Goal: Task Accomplishment & Management: Complete application form

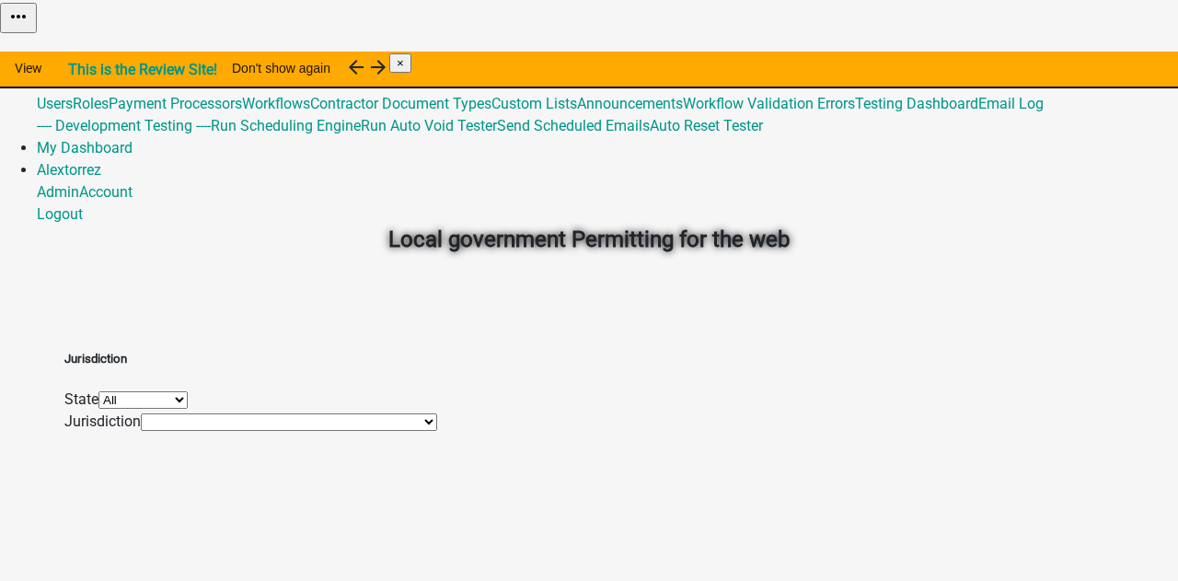
click at [188, 409] on select "All [US_STATE] [US_STATE] [US_STATE] [US_STATE]" at bounding box center [143, 399] width 89 height 17
select select "[US_STATE]"
click at [188, 391] on select "All [US_STATE] [US_STATE] [US_STATE] [US_STATE]" at bounding box center [143, 399] width 89 height 17
click at [321, 431] on select "[GEOGRAPHIC_DATA], [GEOGRAPHIC_DATA] [GEOGRAPHIC_DATA], [GEOGRAPHIC_DATA]" at bounding box center [282, 421] width 283 height 17
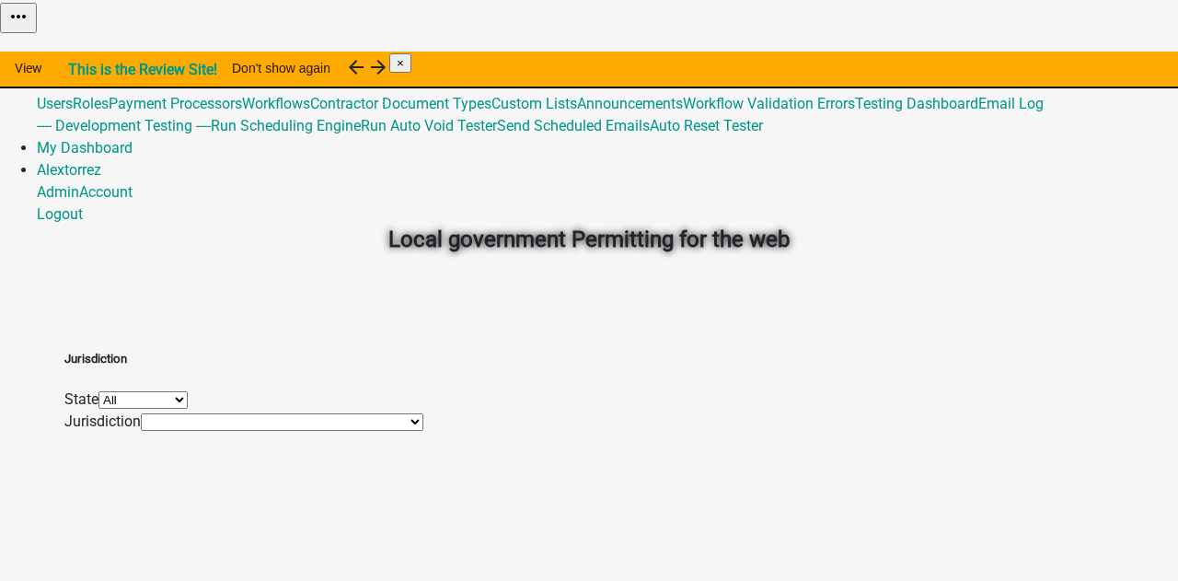
click at [320, 431] on select "[GEOGRAPHIC_DATA], [GEOGRAPHIC_DATA] [GEOGRAPHIC_DATA], [GEOGRAPHIC_DATA]" at bounding box center [282, 421] width 283 height 17
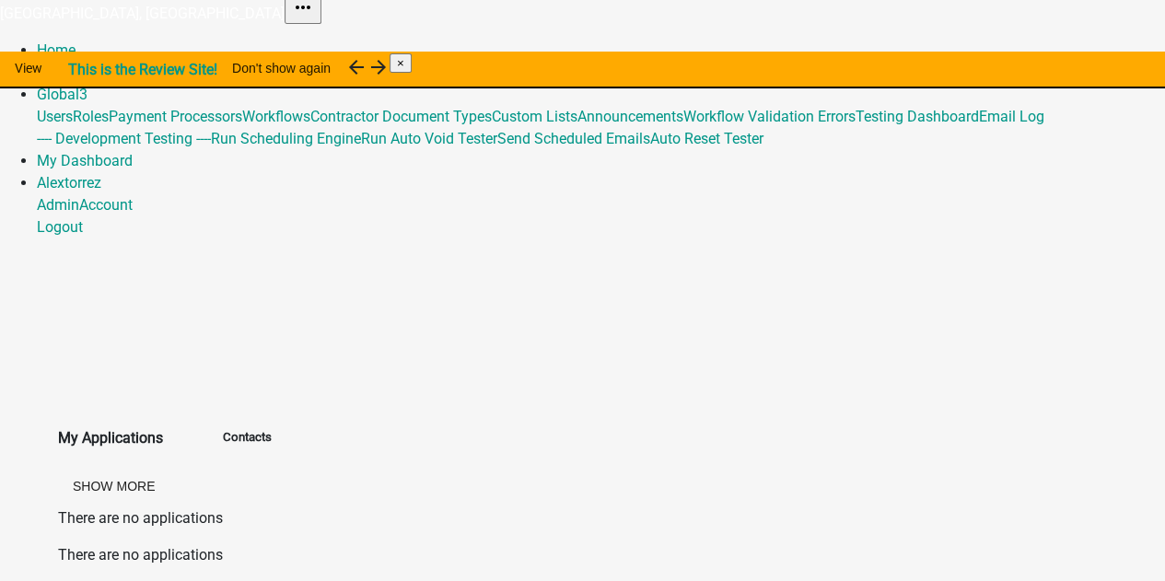
scroll to position [15, 0]
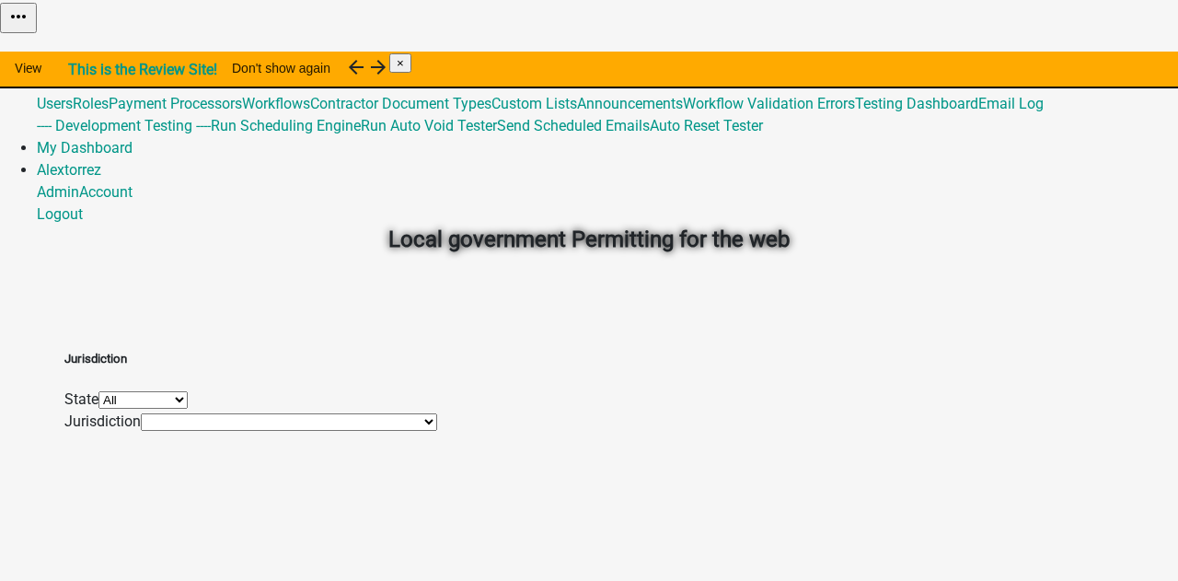
click at [188, 406] on select "All [US_STATE] [US_STATE] [US_STATE] [US_STATE]" at bounding box center [143, 399] width 89 height 17
select select "[US_STATE]"
click at [188, 391] on select "All [US_STATE] [US_STATE] [US_STATE] [US_STATE]" at bounding box center [143, 399] width 89 height 17
click at [348, 431] on select "[GEOGRAPHIC_DATA], IN [GEOGRAPHIC_DATA], IN [GEOGRAPHIC_DATA], IN [GEOGRAPHIC_D…" at bounding box center [282, 421] width 283 height 17
click at [188, 409] on select "All [US_STATE] [US_STATE] [US_STATE] [US_STATE]" at bounding box center [143, 399] width 89 height 17
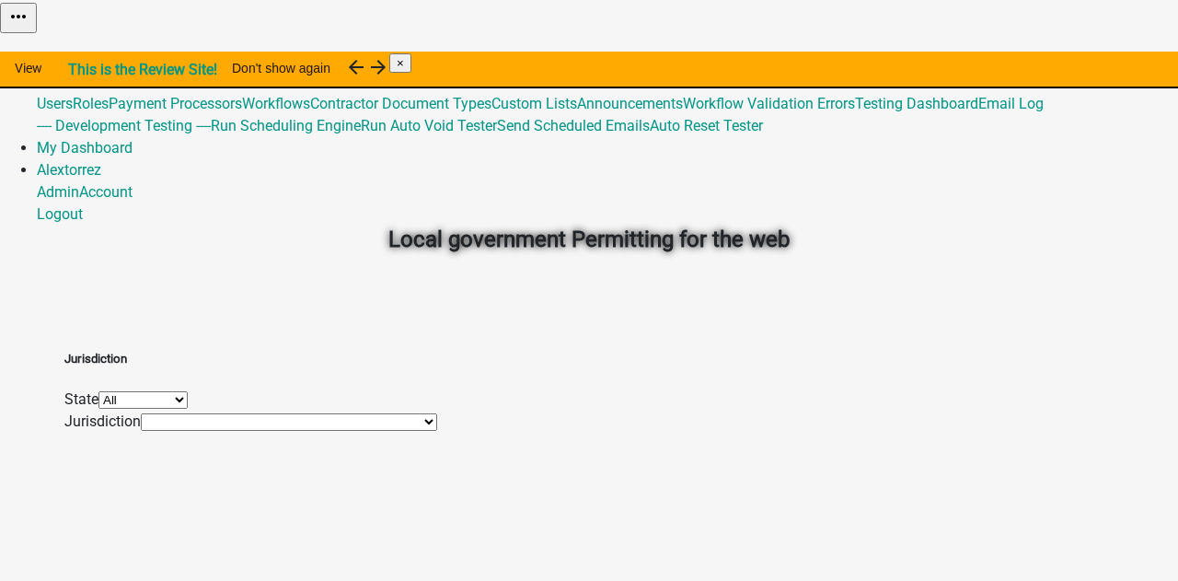
select select "[US_STATE]"
click at [188, 391] on select "All [US_STATE] [US_STATE] [US_STATE] [US_STATE]" at bounding box center [143, 399] width 89 height 17
click at [325, 431] on select "[GEOGRAPHIC_DATA], [GEOGRAPHIC_DATA] [GEOGRAPHIC_DATA], [GEOGRAPHIC_DATA]" at bounding box center [282, 421] width 283 height 17
click at [331, 431] on select "[GEOGRAPHIC_DATA], [GEOGRAPHIC_DATA] [GEOGRAPHIC_DATA], [GEOGRAPHIC_DATA] [GEOG…" at bounding box center [289, 421] width 296 height 17
click at [355, 431] on select "[GEOGRAPHIC_DATA], [GEOGRAPHIC_DATA] [GEOGRAPHIC_DATA], [GEOGRAPHIC_DATA] [GEOG…" at bounding box center [289, 421] width 296 height 17
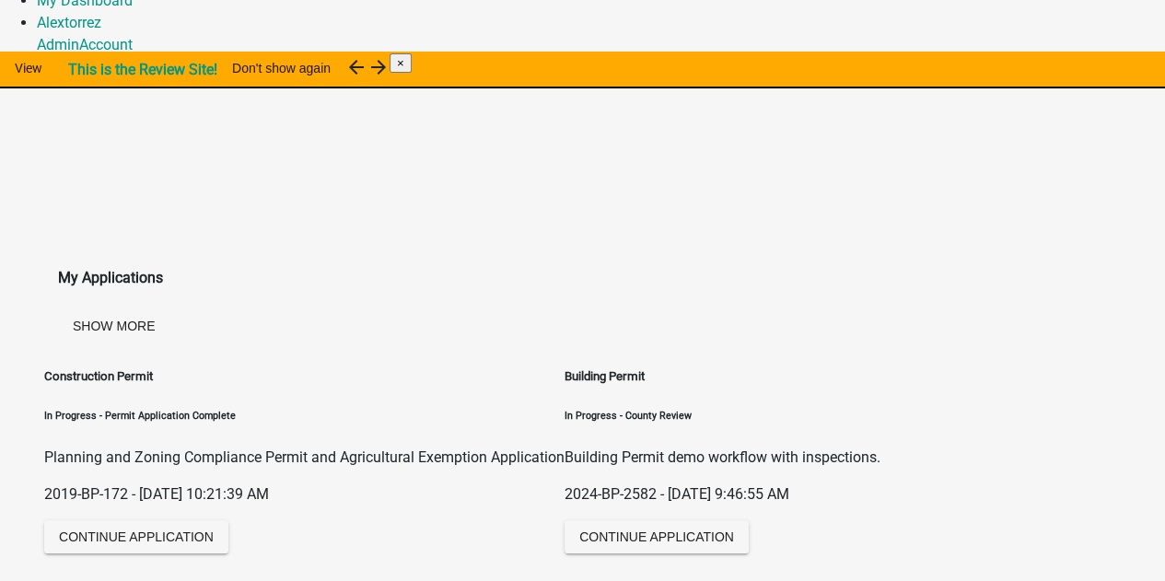
scroll to position [276, 0]
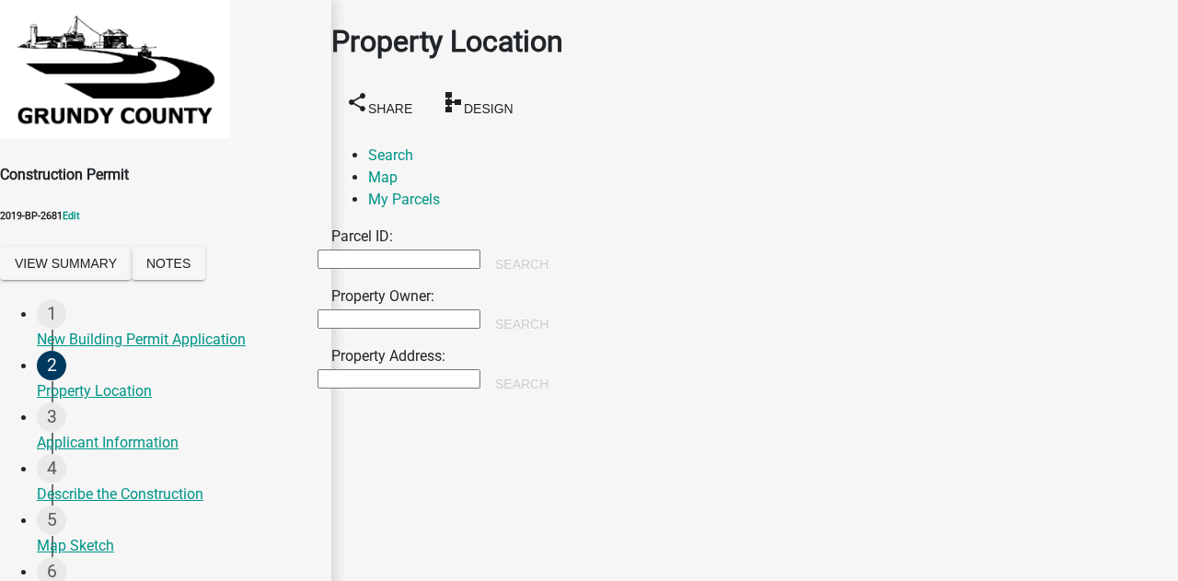
click at [453, 309] on input "Property Owner:" at bounding box center [399, 318] width 163 height 19
type input "[PERSON_NAME]"
click at [563, 307] on button "Search" at bounding box center [522, 323] width 83 height 33
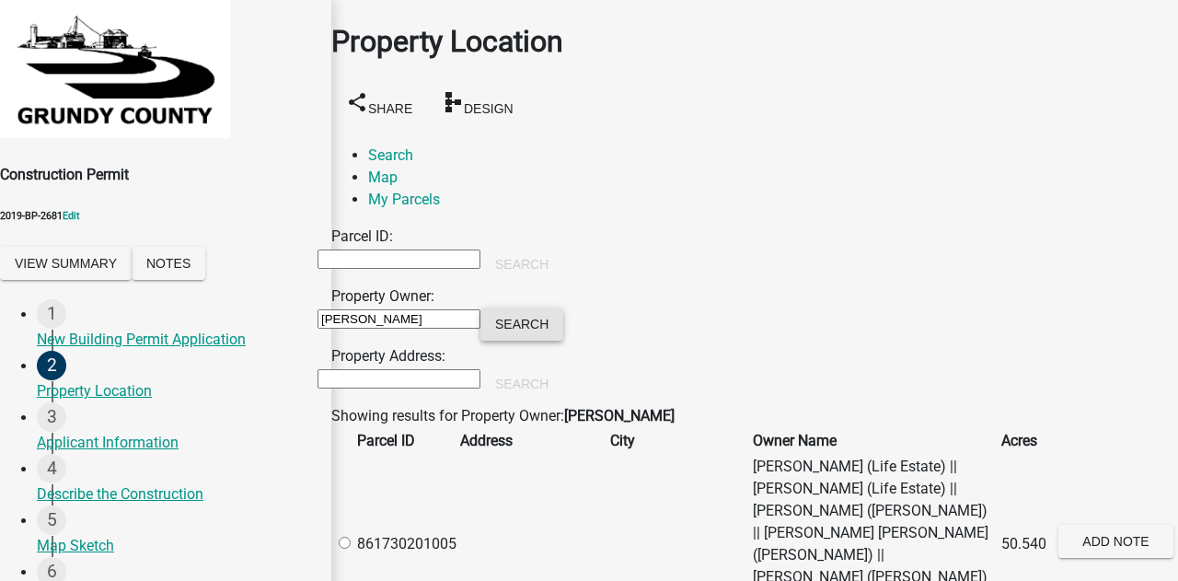
scroll to position [552, 0]
radio input "true"
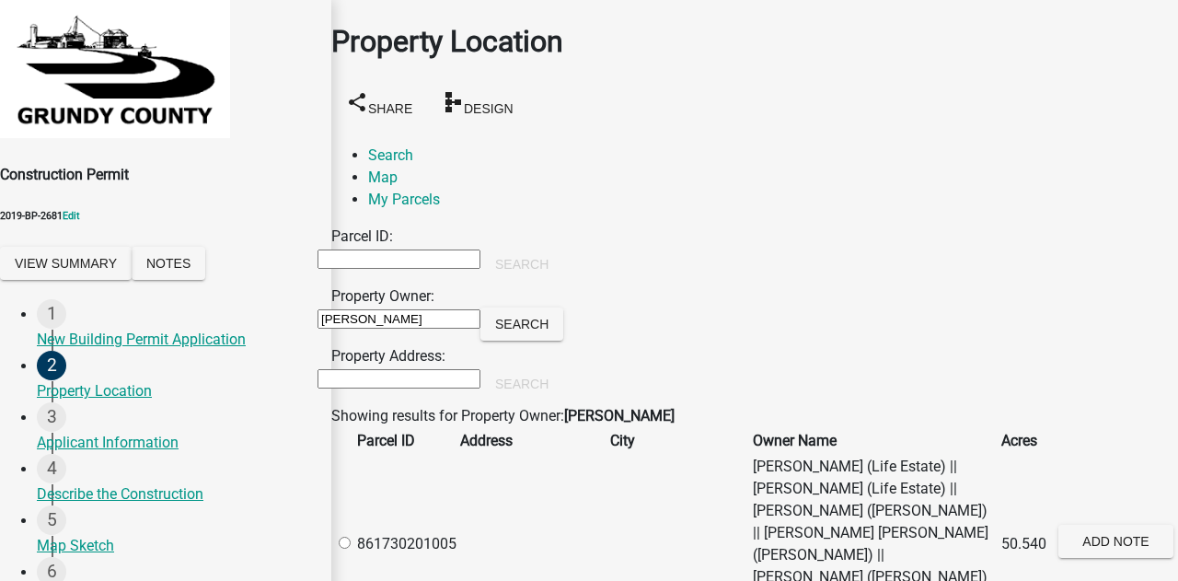
scroll to position [0, 0]
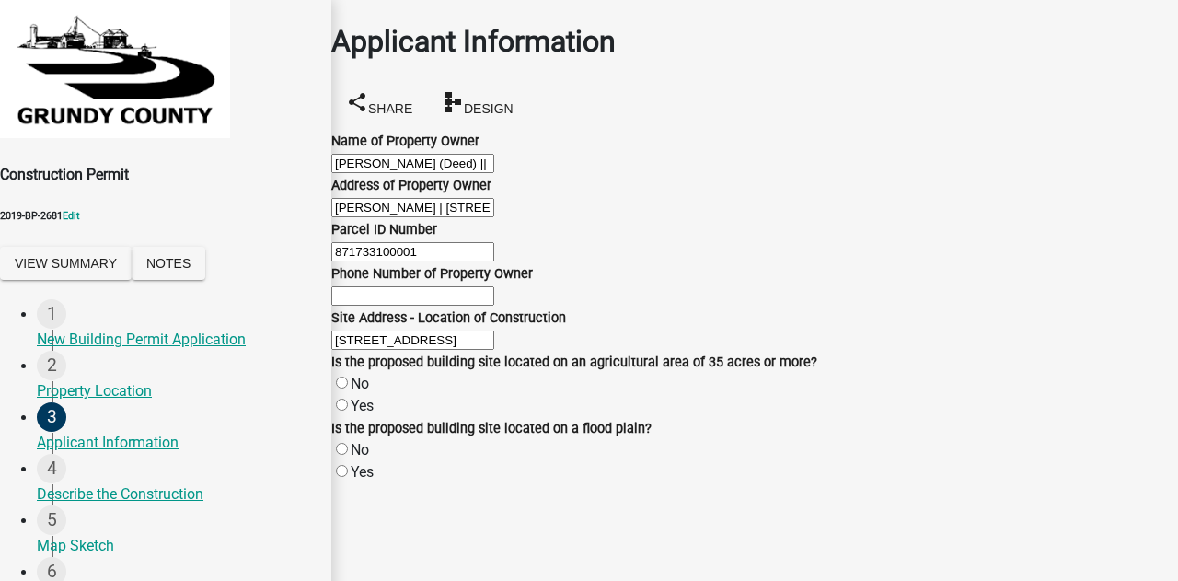
drag, startPoint x: 707, startPoint y: 172, endPoint x: 346, endPoint y: 168, distance: 360.9
click at [346, 168] on div "Name of Property Owner [PERSON_NAME] (Deed) || [PERSON_NAME] (Mail To)" at bounding box center [755, 152] width 875 height 44
drag, startPoint x: 359, startPoint y: 273, endPoint x: 1134, endPoint y: 259, distance: 775.3
click at [494, 217] on input "[PERSON_NAME] | [STREET_ADDRESS], [PERSON_NAME] A | [STREET_ADDRESS]" at bounding box center [412, 207] width 163 height 19
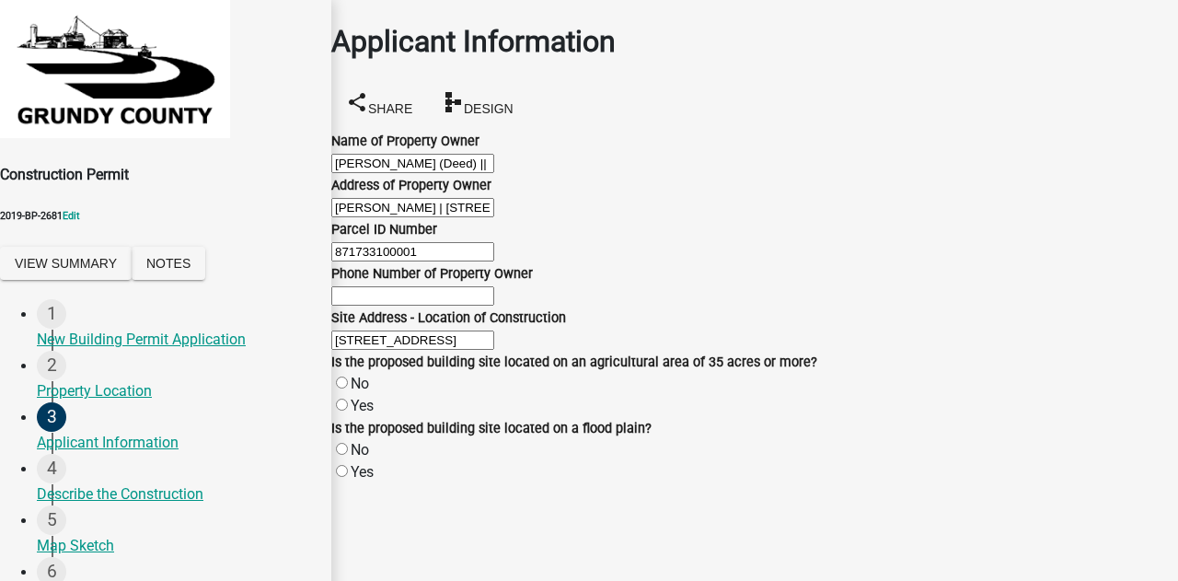
drag, startPoint x: 832, startPoint y: 294, endPoint x: 352, endPoint y: 301, distance: 480.6
click at [352, 351] on div "Is the proposed building site located on an agricultural area of 35 acres or mo…" at bounding box center [755, 384] width 875 height 66
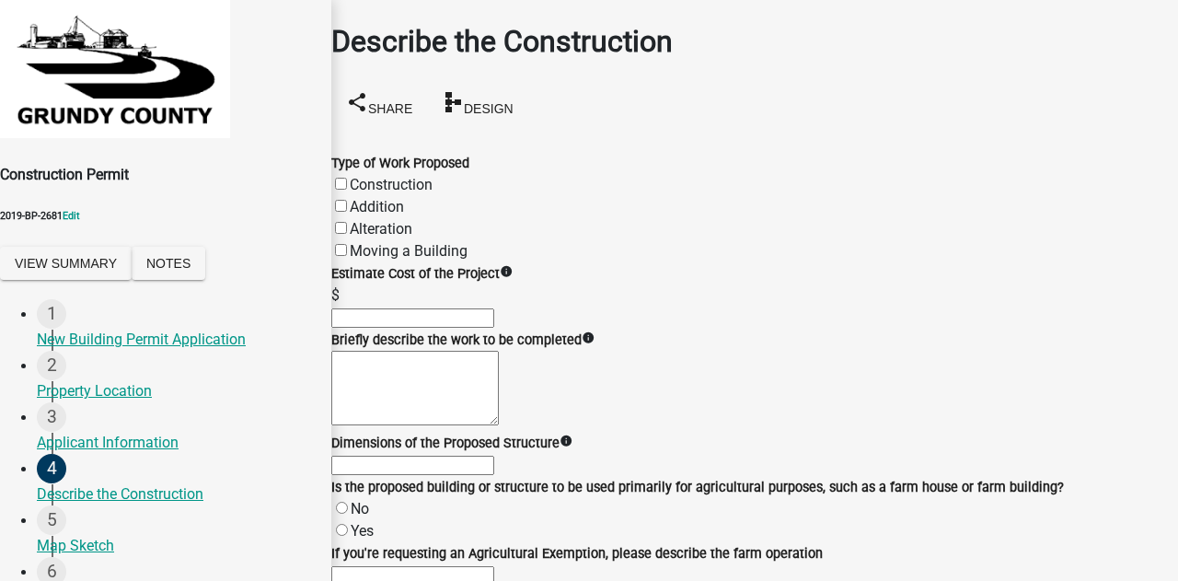
scroll to position [775, 0]
drag, startPoint x: 425, startPoint y: 389, endPoint x: 402, endPoint y: 389, distance: 23.0
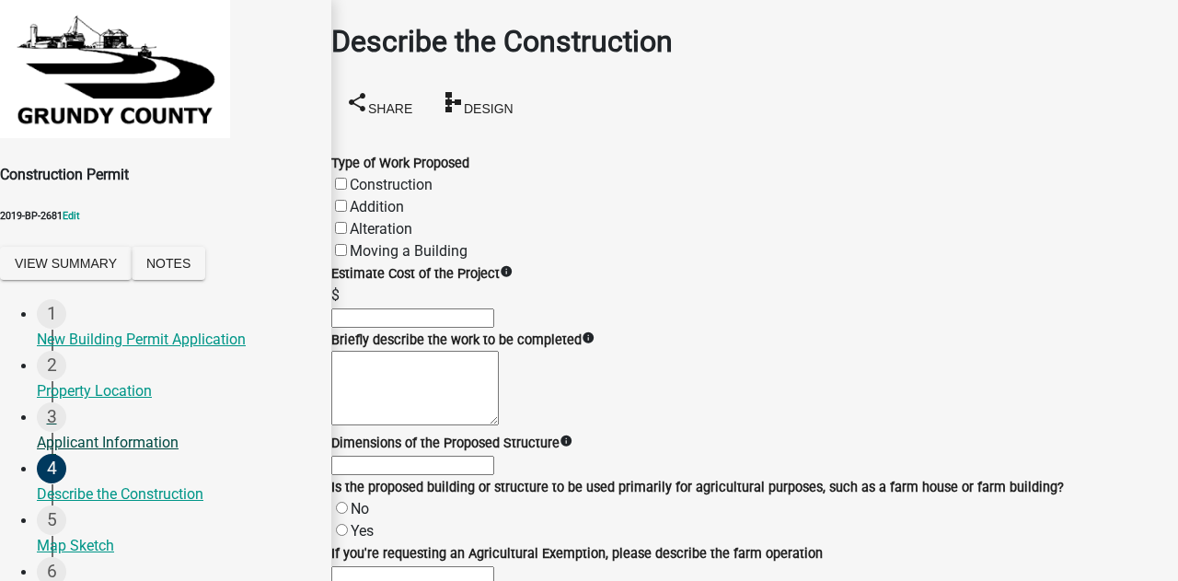
click at [279, 419] on div "Construction Permit 2019-BP-2681 Edit View Summary Notes 1 New Building Permit …" at bounding box center [589, 444] width 1178 height 888
type input "25"
click at [493, 487] on main "Describe the Construction share Share schema Design Type of Work Proposed Const…" at bounding box center [754, 263] width 847 height 526
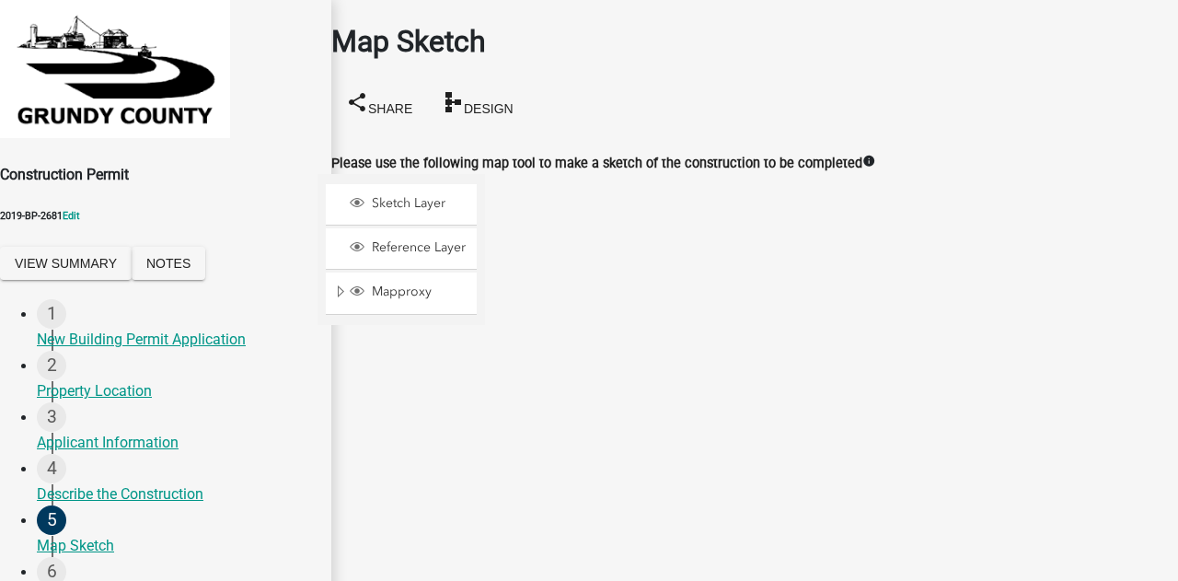
scroll to position [92, 0]
click at [521, 195] on span at bounding box center [513, 202] width 15 height 15
click at [485, 303] on div at bounding box center [485, 404] width 0 height 460
click at [528, 412] on div at bounding box center [513, 426] width 29 height 29
click at [485, 191] on div at bounding box center [485, 404] width 0 height 460
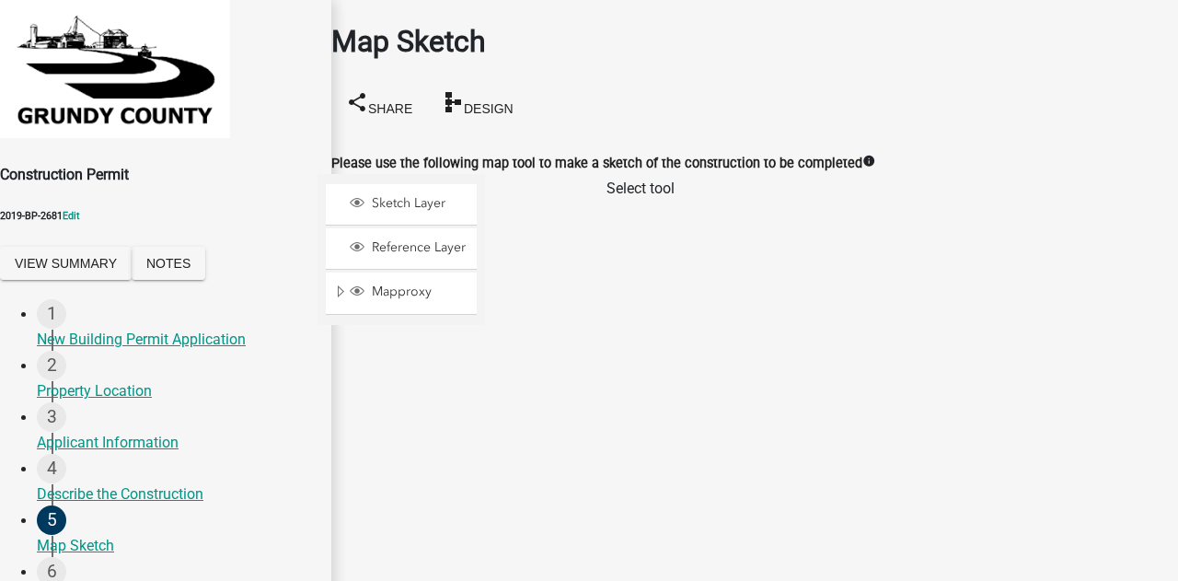
click at [521, 302] on span at bounding box center [513, 309] width 15 height 15
click at [485, 271] on div at bounding box center [485, 404] width 0 height 460
click at [528, 501] on div at bounding box center [513, 515] width 29 height 29
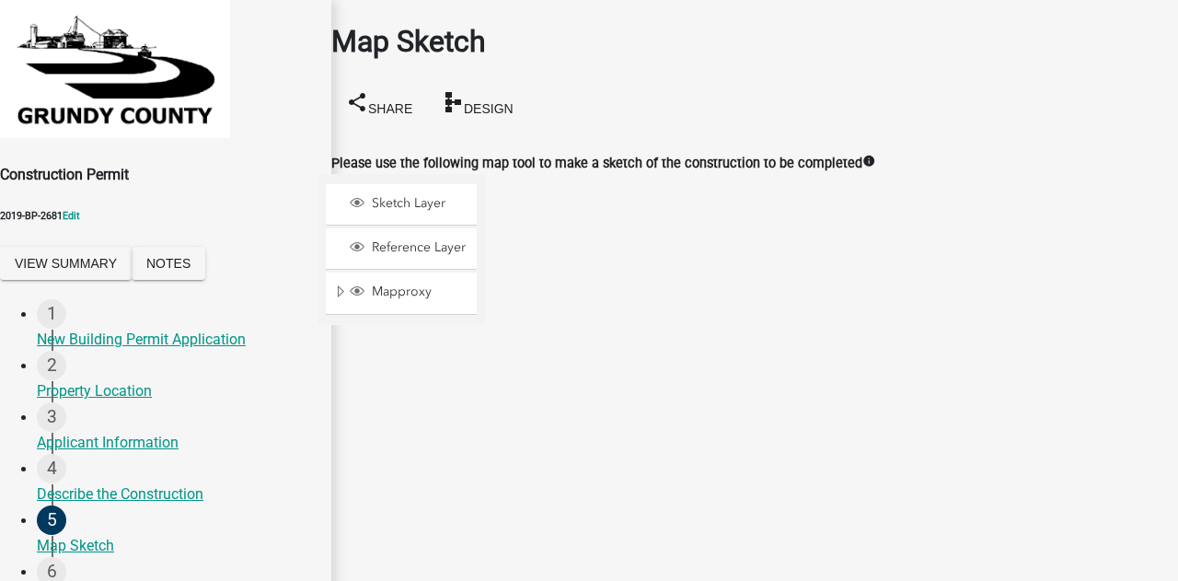
click at [485, 184] on div at bounding box center [485, 404] width 0 height 460
click at [485, 185] on div at bounding box center [485, 404] width 0 height 460
click at [485, 174] on div at bounding box center [485, 404] width 0 height 460
click at [485, 183] on div at bounding box center [485, 404] width 0 height 460
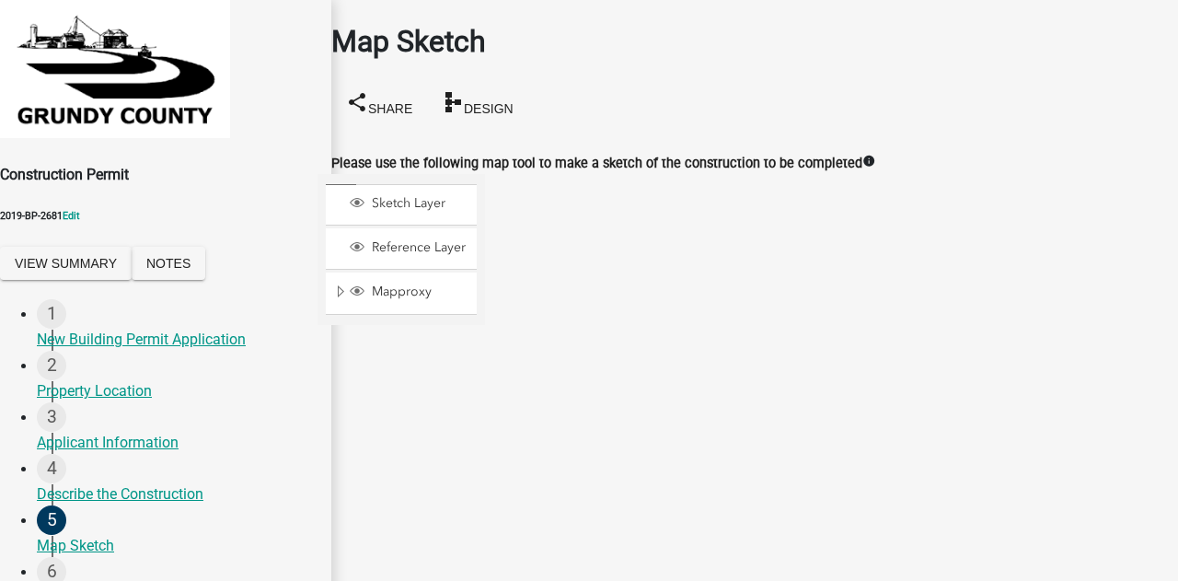
click at [485, 183] on div at bounding box center [485, 404] width 0 height 460
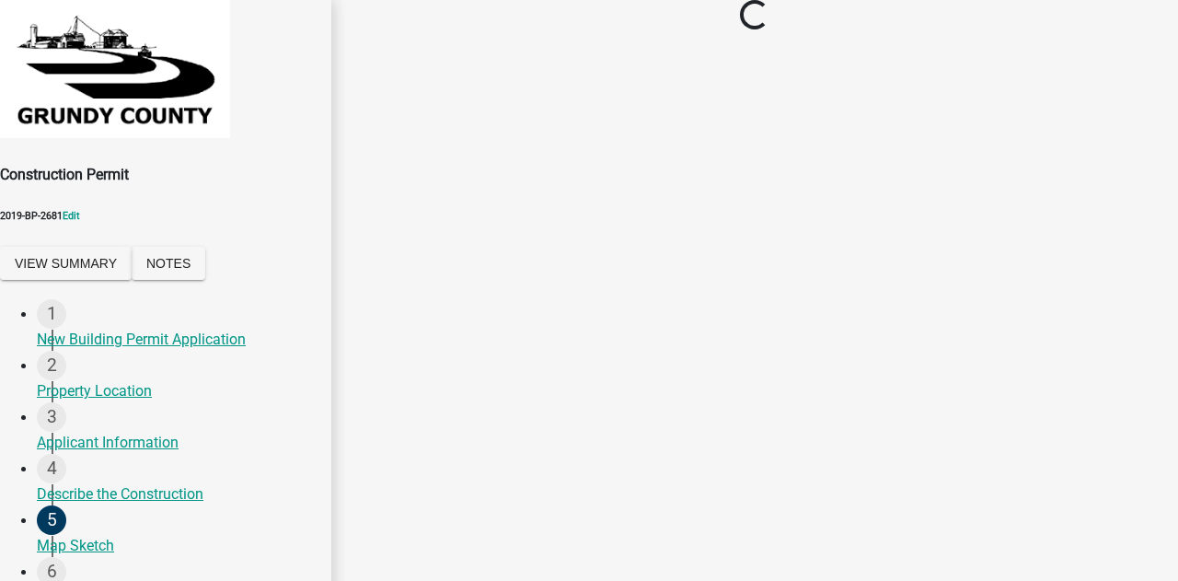
scroll to position [0, 0]
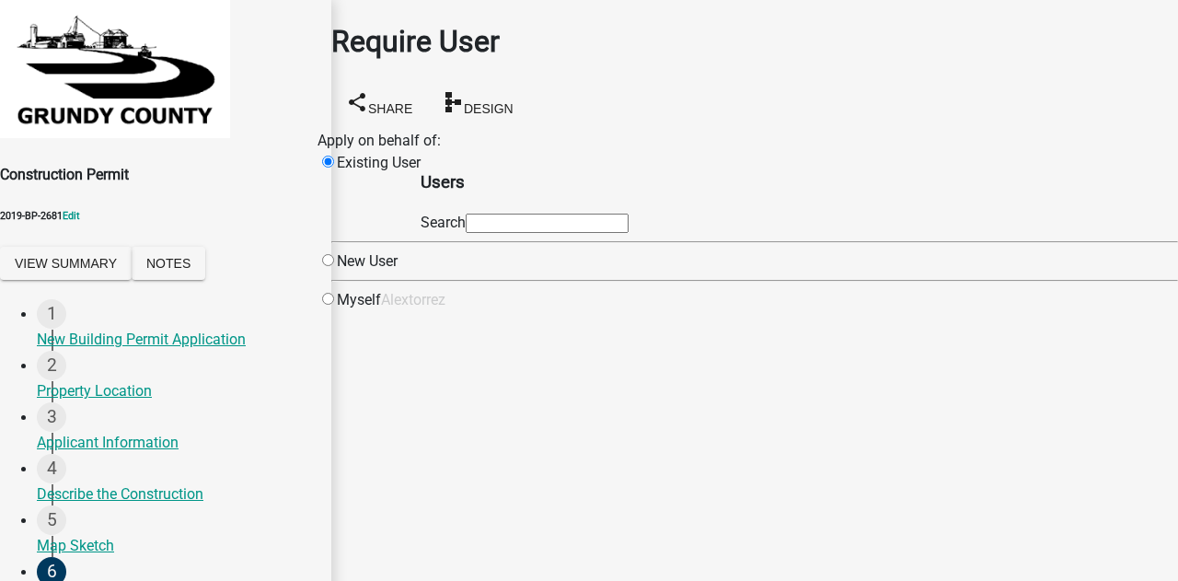
drag, startPoint x: 482, startPoint y: 135, endPoint x: 367, endPoint y: 133, distance: 115.1
click at [367, 133] on div "Apply on behalf of:" at bounding box center [379, 141] width 123 height 22
click at [381, 311] on div "Myself" at bounding box center [350, 300] width 64 height 22
click at [334, 305] on input "radio" at bounding box center [328, 299] width 12 height 12
radio input "true"
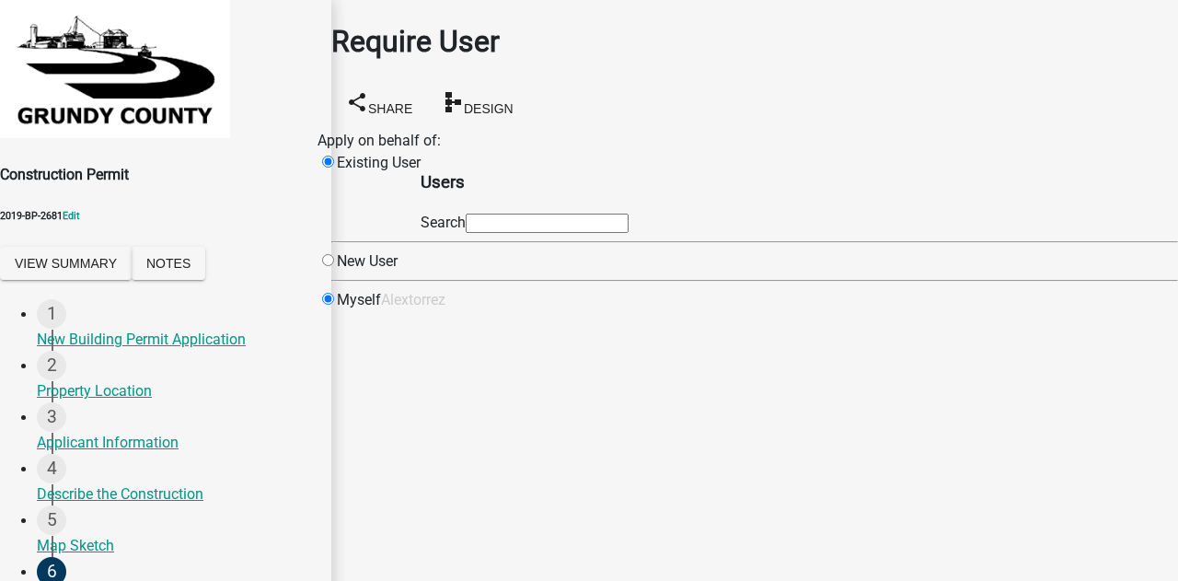
radio input "false"
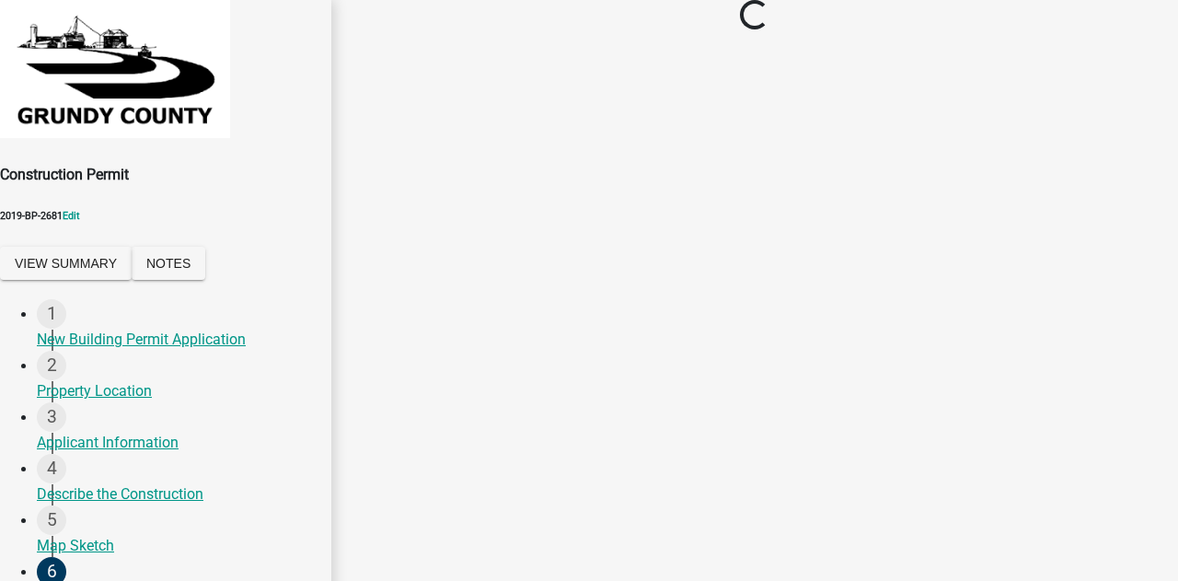
select select "3: 3"
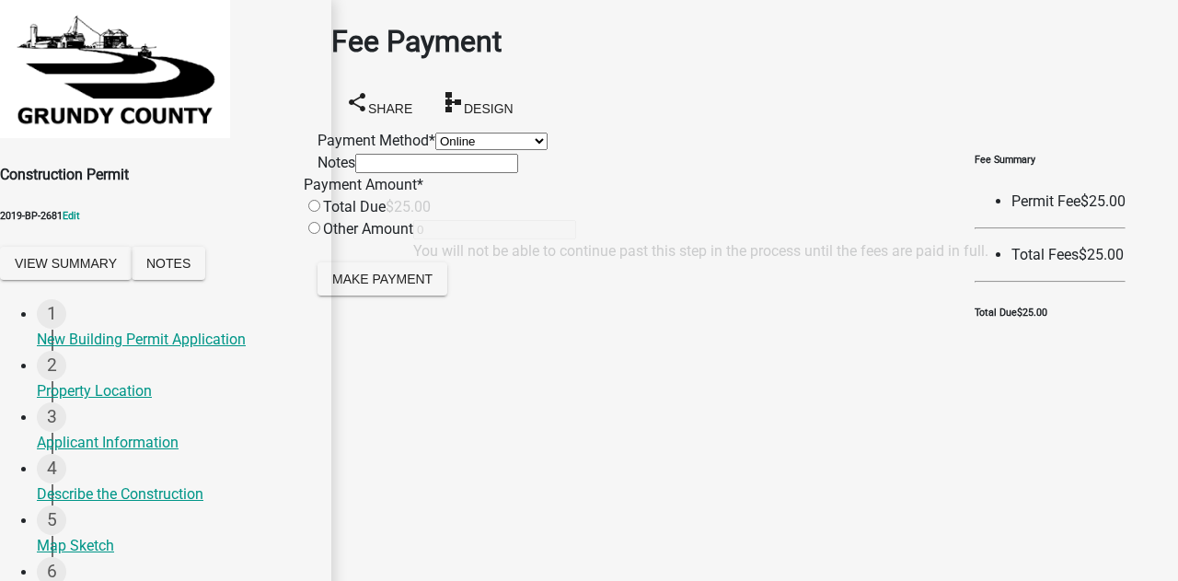
click at [320, 234] on input "radio" at bounding box center [314, 228] width 12 height 12
radio input "true"
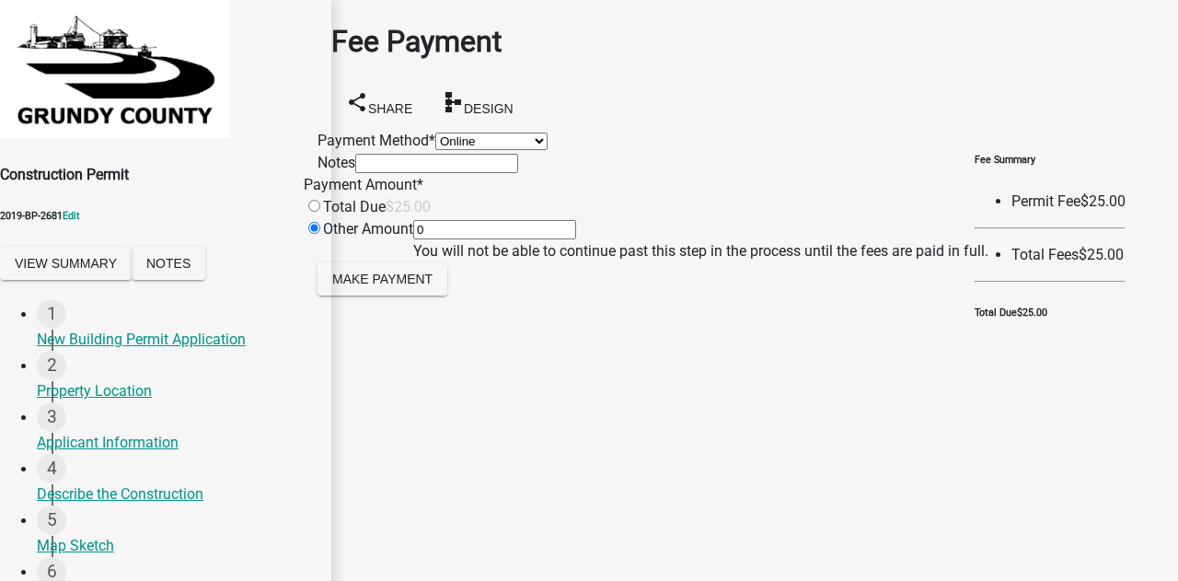
click at [435, 147] on select "Credit Card POS Check Cash Online" at bounding box center [491, 141] width 112 height 17
select select "2: 1"
click at [435, 133] on select "Credit Card POS Check Cash Online" at bounding box center [491, 141] width 112 height 17
click at [400, 285] on span "Make Payment" at bounding box center [382, 278] width 100 height 15
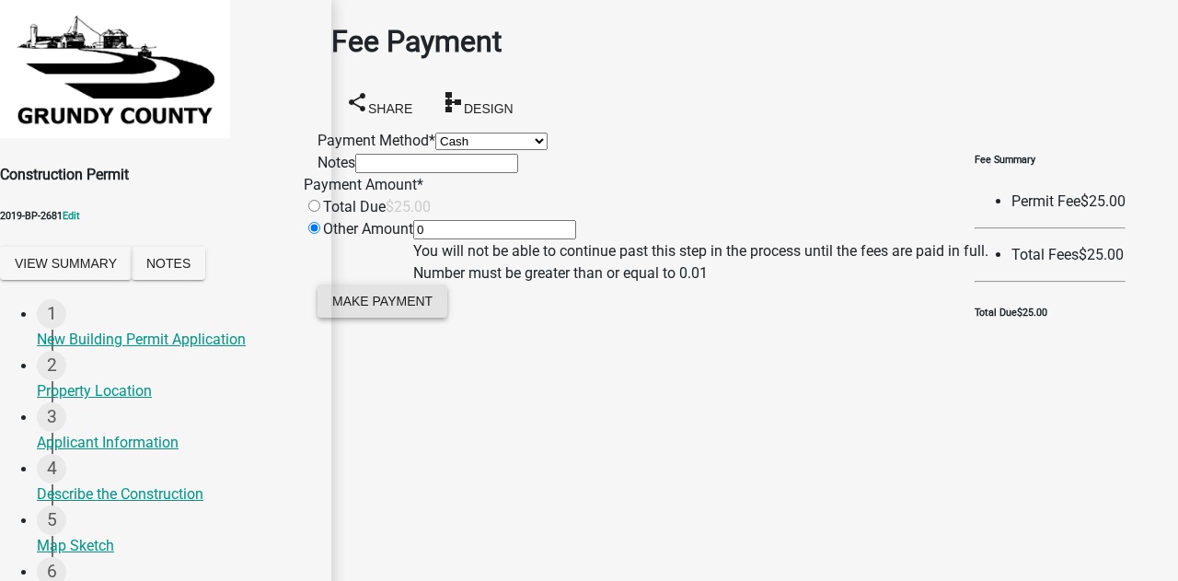
scroll to position [87, 0]
drag, startPoint x: 545, startPoint y: 280, endPoint x: 455, endPoint y: 264, distance: 91.6
click at [455, 264] on div "Other Amount 0 You will not be able to continue past this step in the process u…" at bounding box center [646, 251] width 685 height 66
type input "25"
click at [403, 318] on button "Make Payment" at bounding box center [383, 300] width 130 height 33
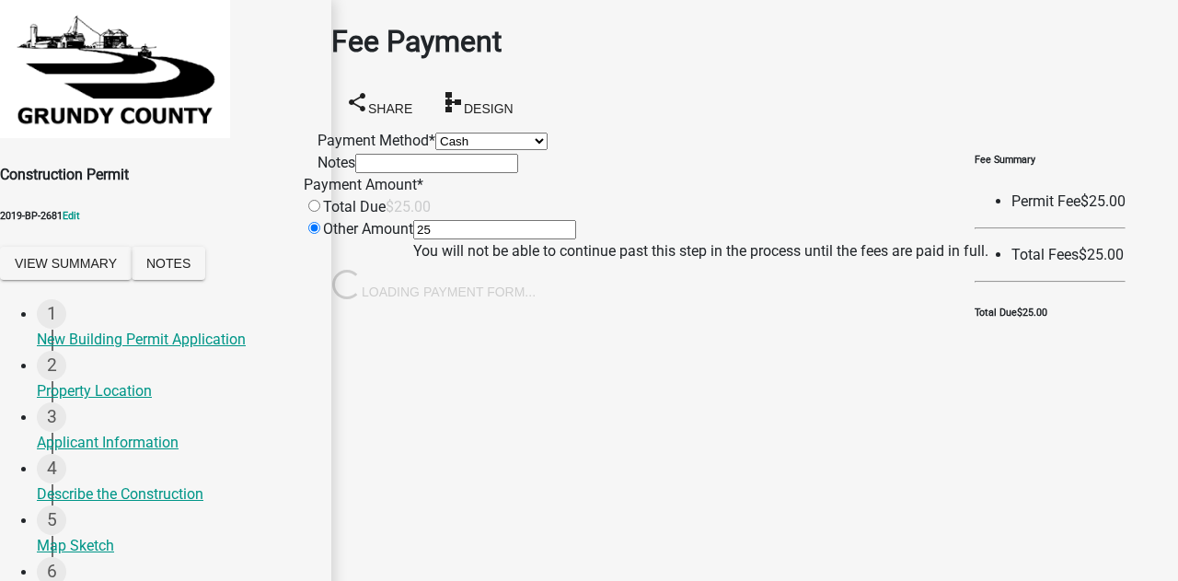
scroll to position [0, 0]
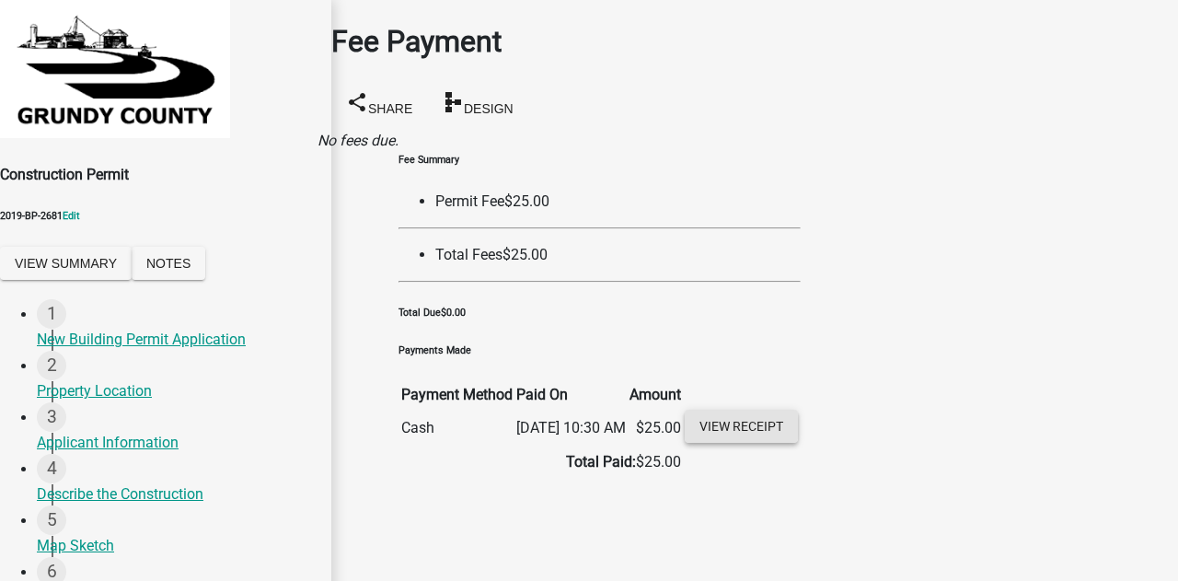
scroll to position [64, 0]
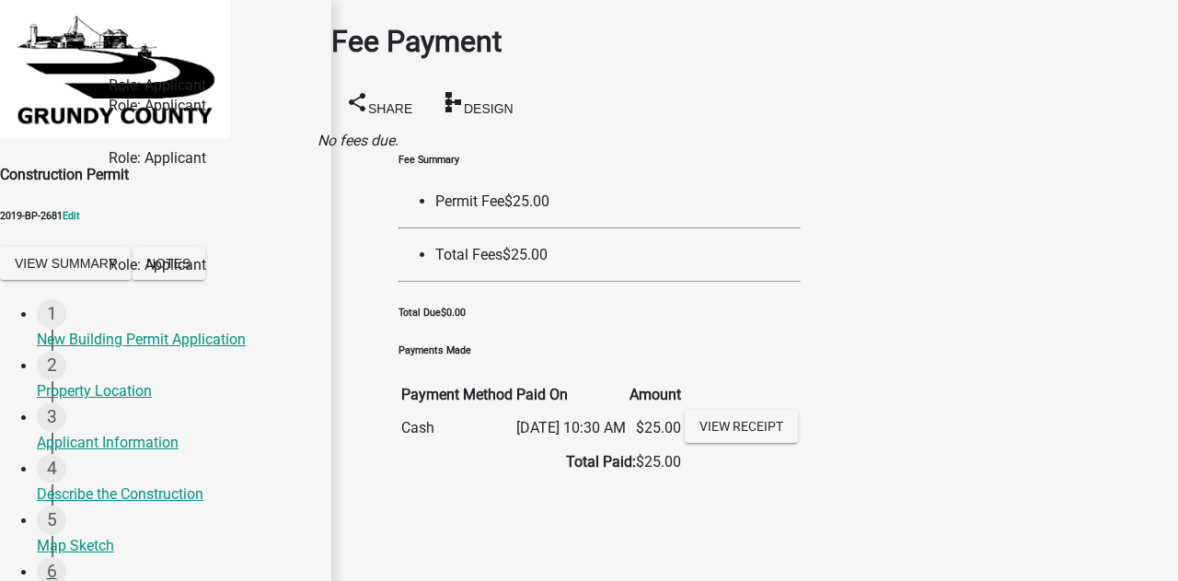
scroll to position [276, 0]
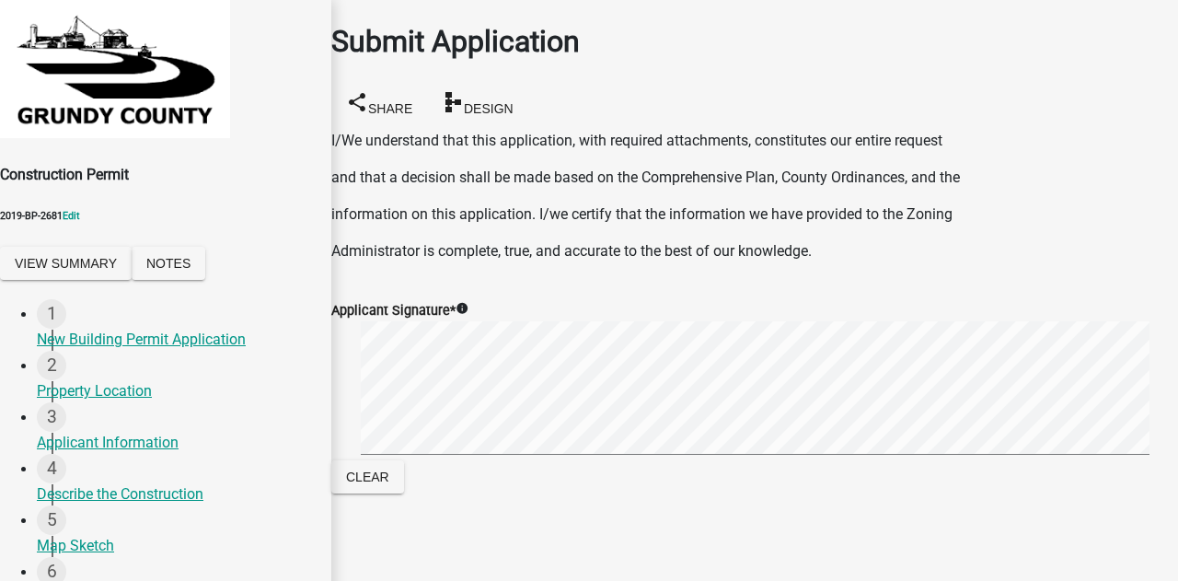
scroll to position [31, 0]
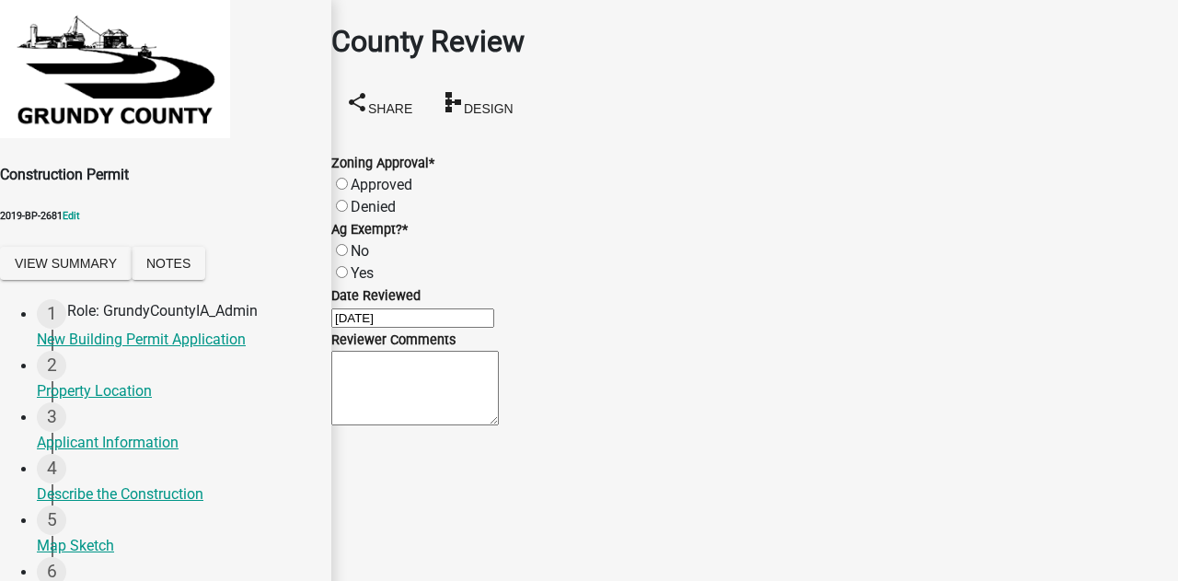
scroll to position [320, 0]
click at [361, 176] on label "Approved" at bounding box center [382, 184] width 62 height 17
click at [348, 178] on input "Approved" at bounding box center [342, 184] width 12 height 12
radio input "true"
click at [361, 242] on label "No" at bounding box center [360, 250] width 18 height 17
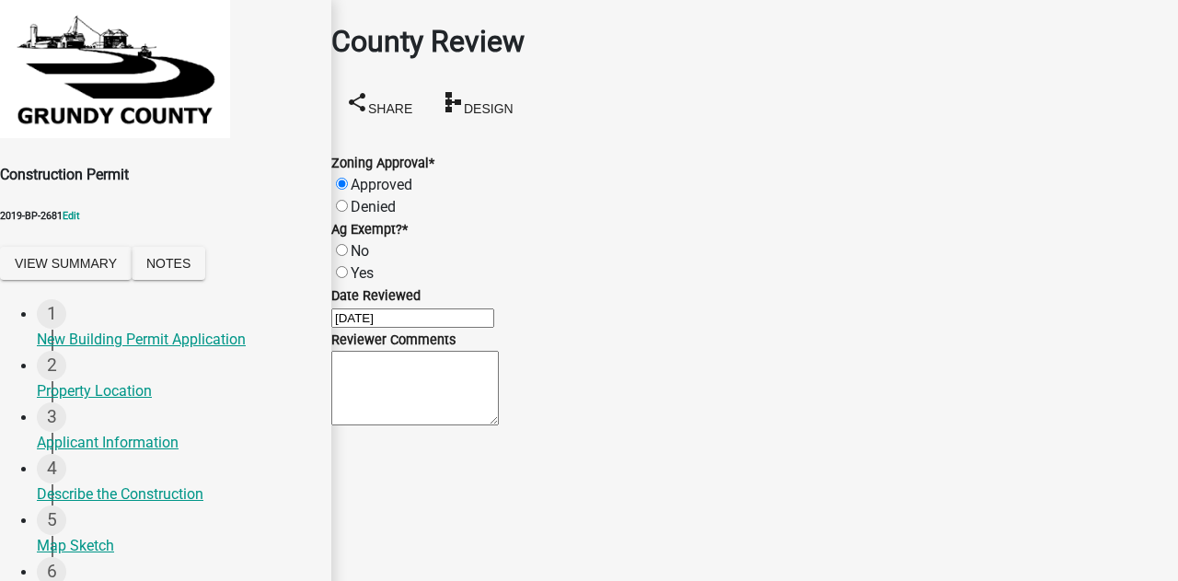
click at [348, 244] on input "No" at bounding box center [342, 250] width 12 height 12
radio input "true"
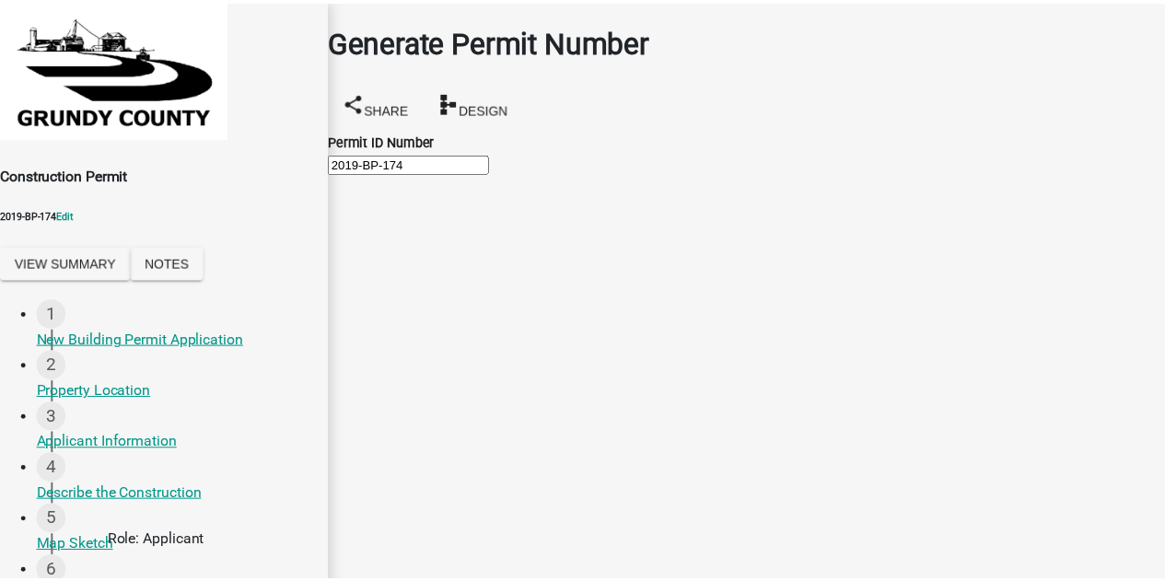
scroll to position [0, 0]
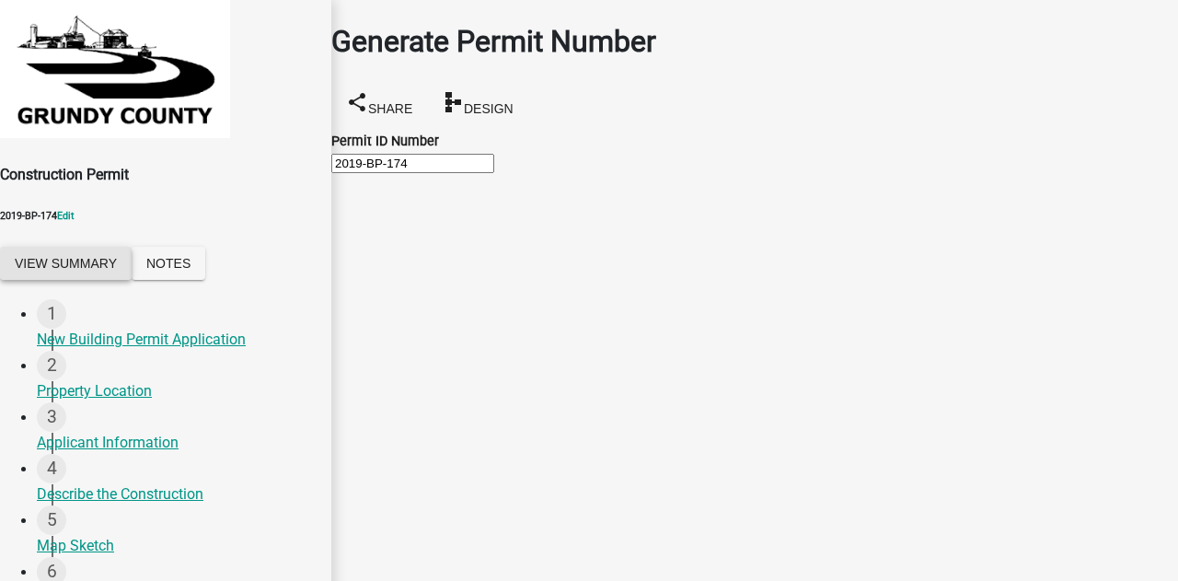
click at [83, 247] on button "View Summary" at bounding box center [66, 263] width 132 height 33
drag, startPoint x: 1110, startPoint y: 557, endPoint x: 636, endPoint y: 453, distance: 485.4
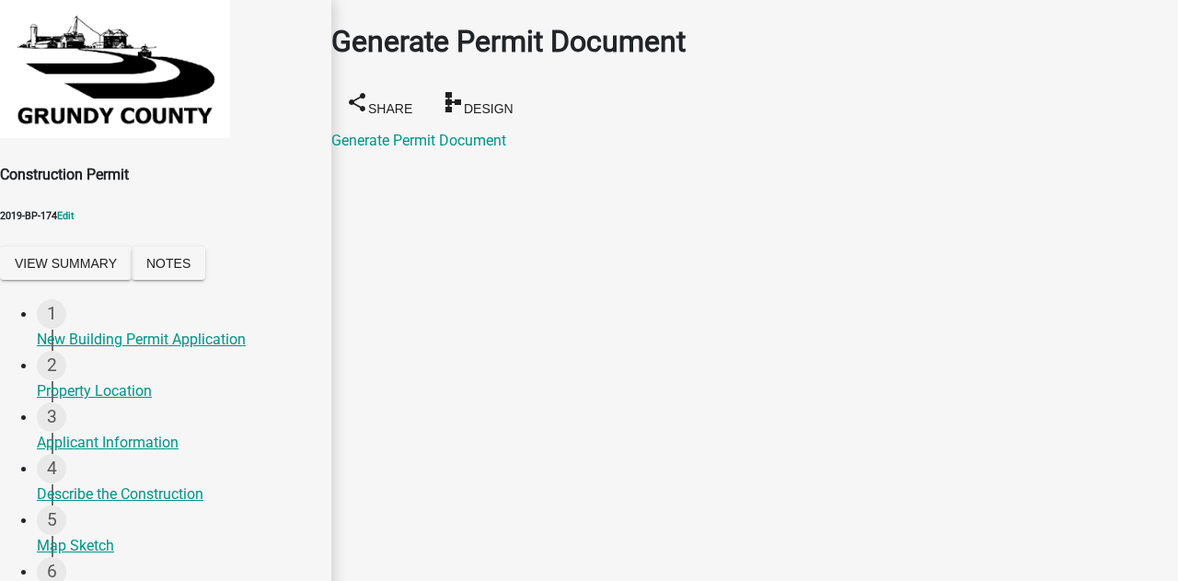
click at [1100, 526] on button "Save & Exit" at bounding box center [1139, 535] width 78 height 19
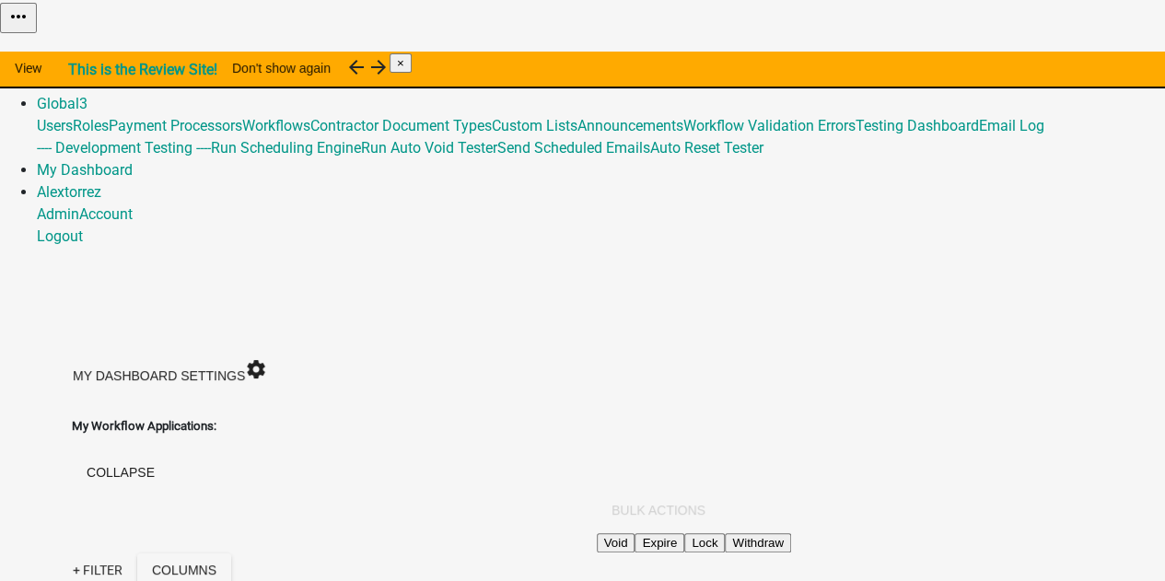
click at [75, 51] on link "Home" at bounding box center [56, 59] width 39 height 17
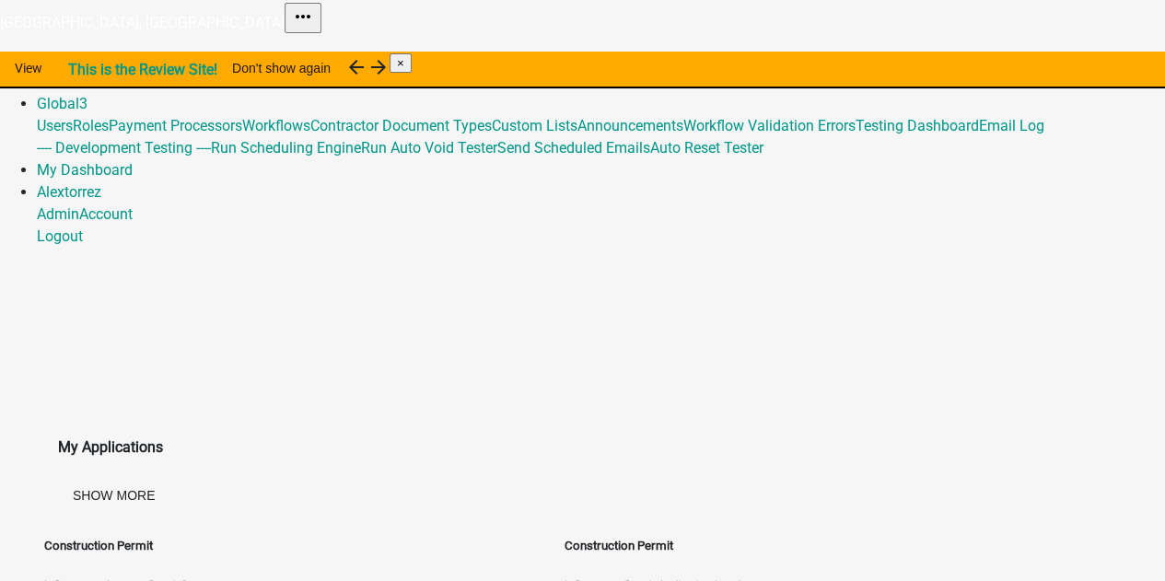
click at [79, 73] on link "Admin" at bounding box center [58, 81] width 42 height 17
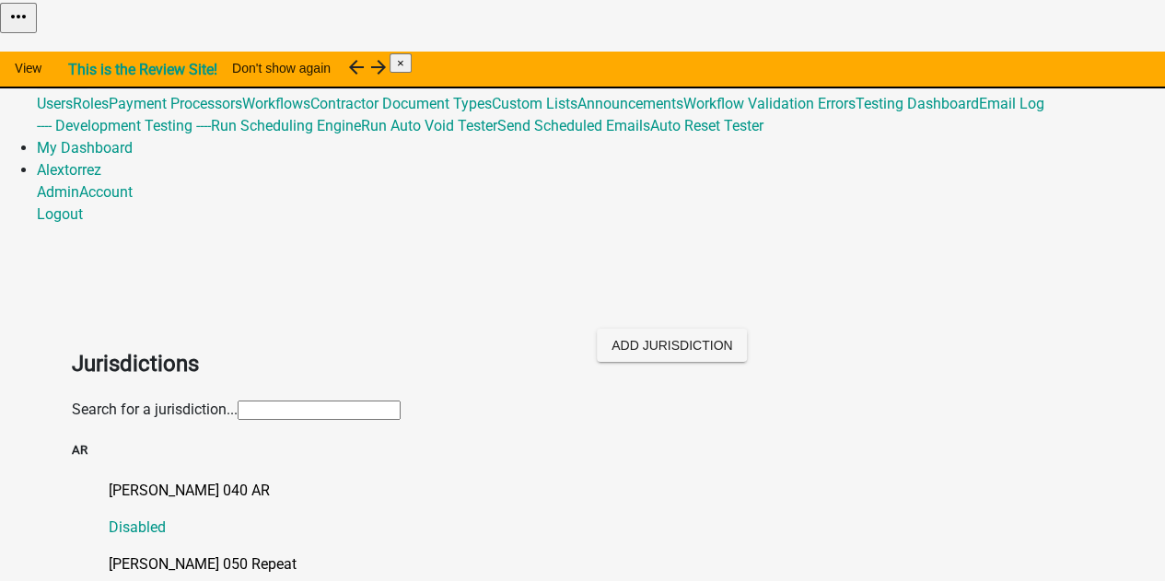
click at [87, 73] on link "Global 3" at bounding box center [62, 81] width 51 height 17
click at [613, 480] on div "[PERSON_NAME] 040 AR Disabled" at bounding box center [601, 509] width 985 height 59
click at [133, 139] on link "My Dashboard" at bounding box center [85, 147] width 96 height 17
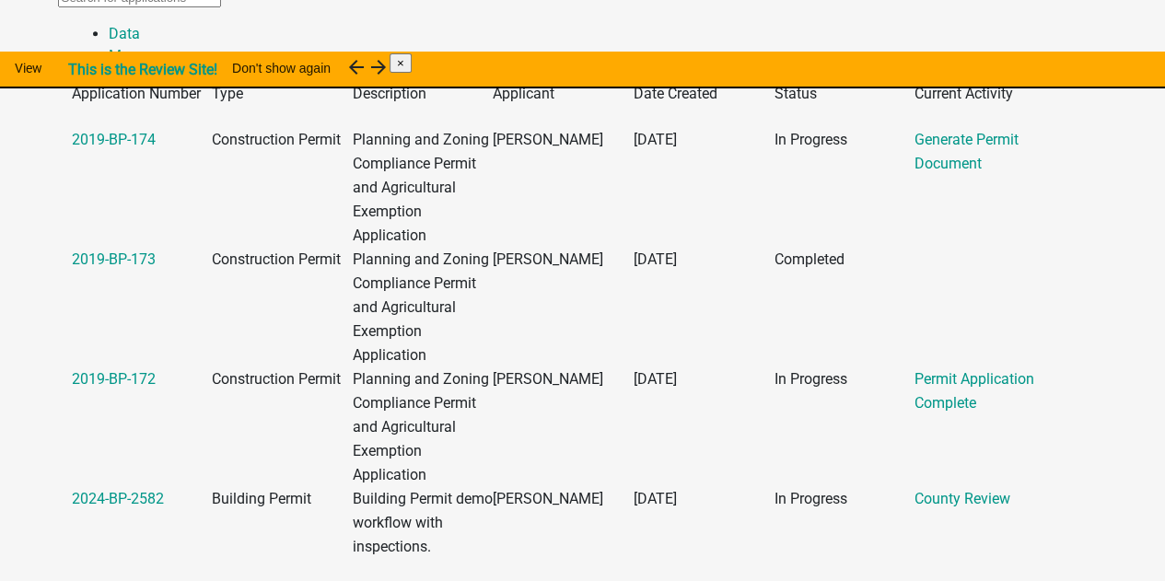
scroll to position [552, 0]
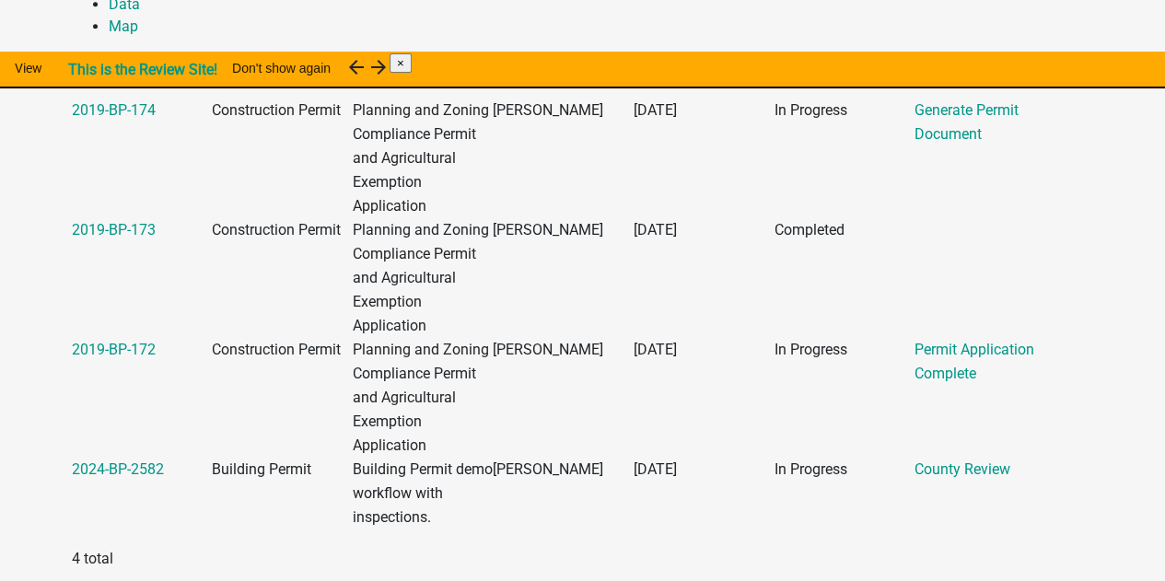
drag, startPoint x: 880, startPoint y: 316, endPoint x: 804, endPoint y: 316, distance: 76.4
click at [804, 338] on datatable-body-cell "In Progress" at bounding box center [843, 398] width 141 height 120
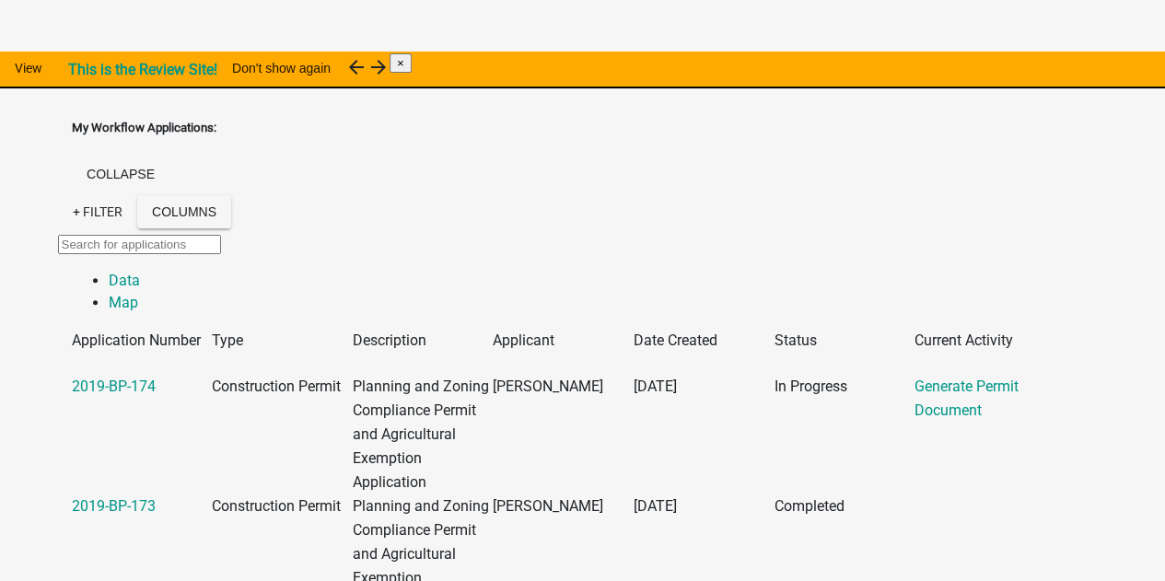
scroll to position [184, 0]
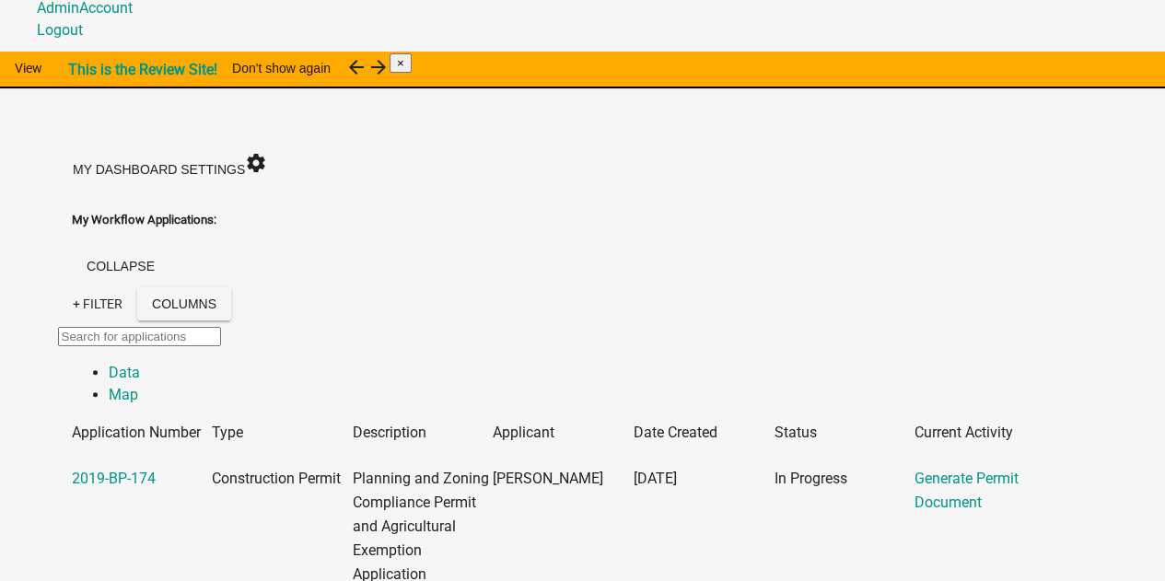
click at [960, 467] on div "Generate Permit Document" at bounding box center [984, 491] width 141 height 48
click at [983, 470] on link "Generate Permit Document" at bounding box center [966, 490] width 104 height 41
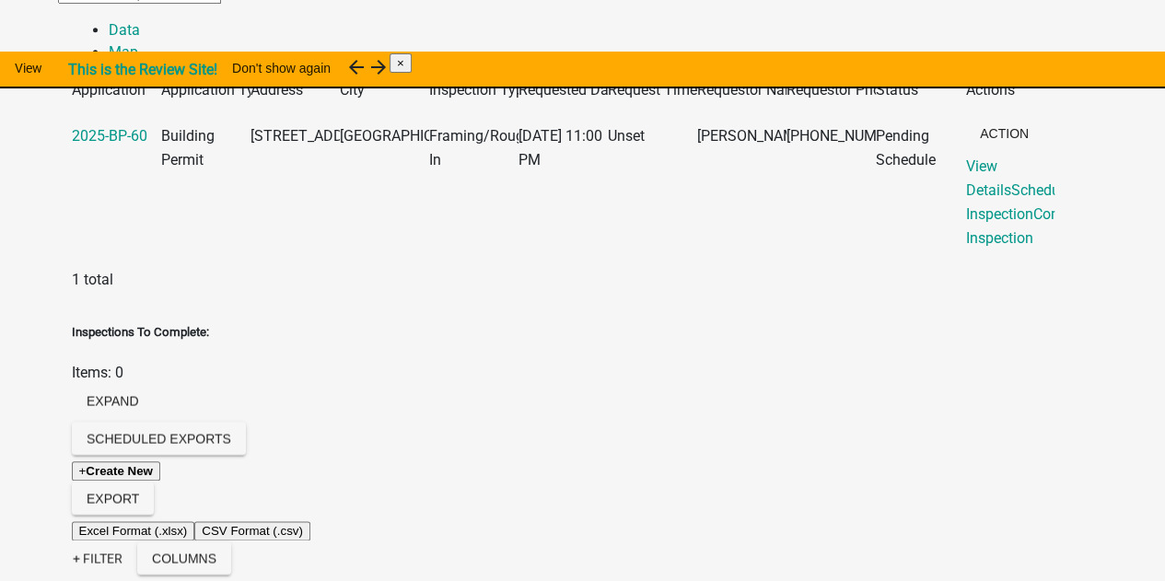
scroll to position [4327, 0]
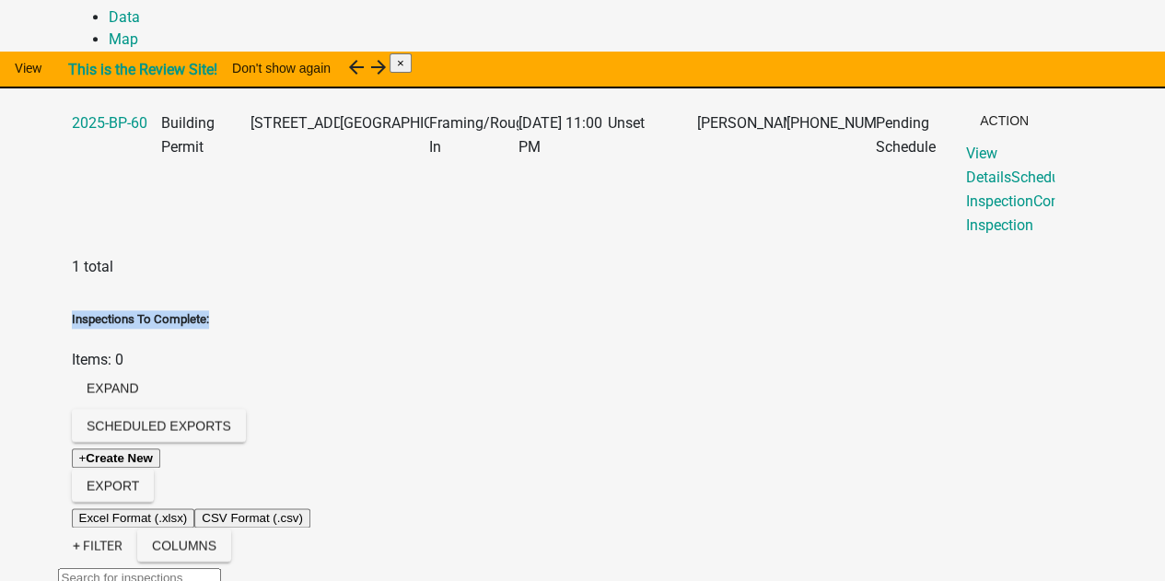
drag, startPoint x: 329, startPoint y: 180, endPoint x: 306, endPoint y: 329, distance: 150.9
click at [87, 310] on div "Inspections To Complete: Items: 0 expand" at bounding box center [583, 359] width 1022 height 99
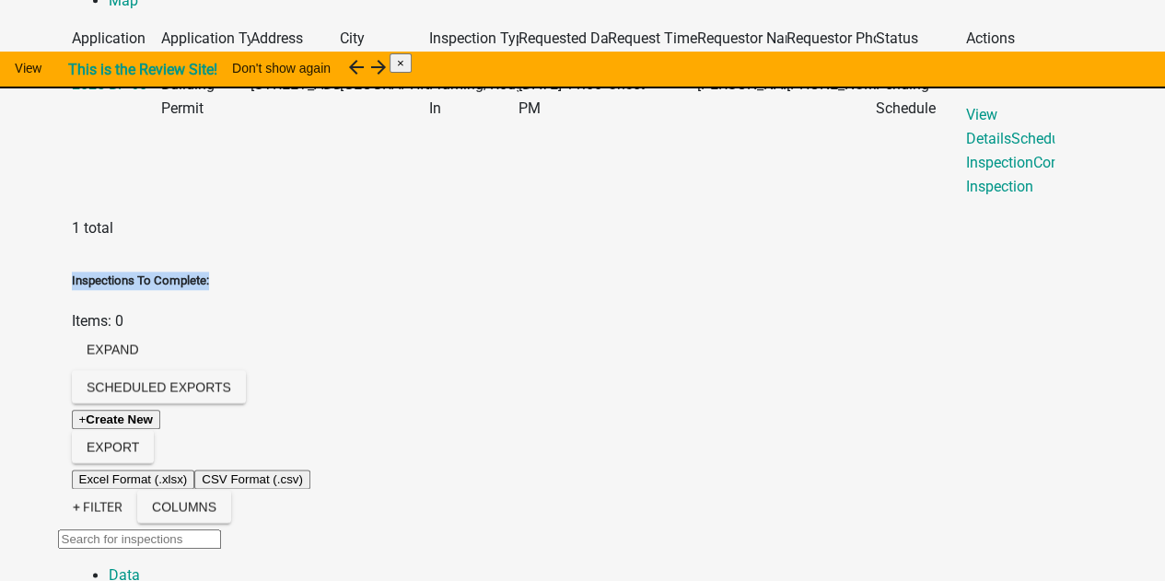
scroll to position [4419, 0]
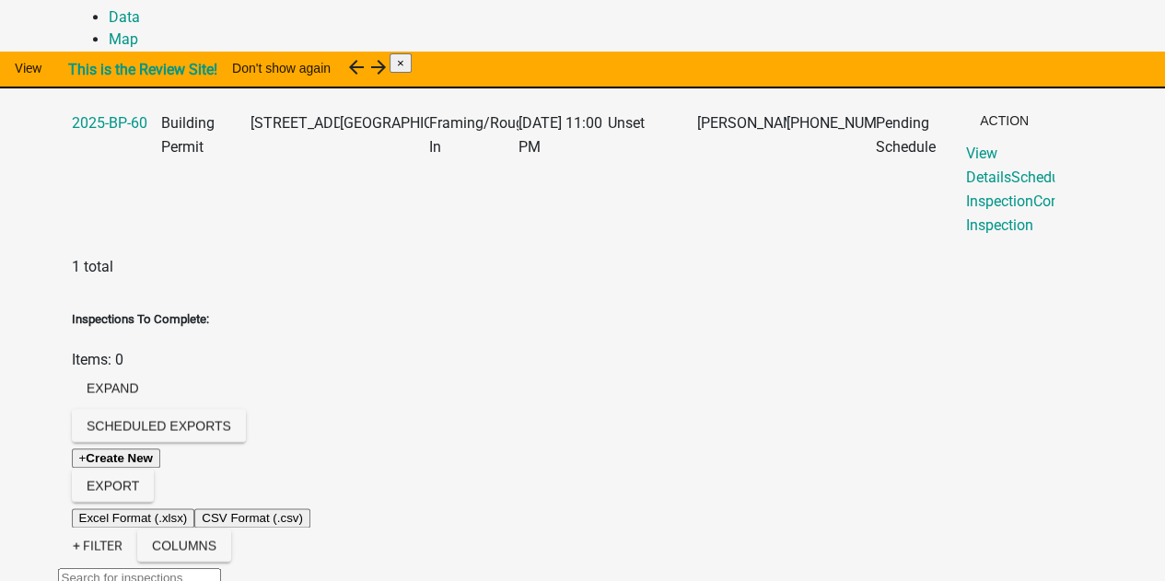
drag, startPoint x: 342, startPoint y: 356, endPoint x: 84, endPoint y: 354, distance: 257.8
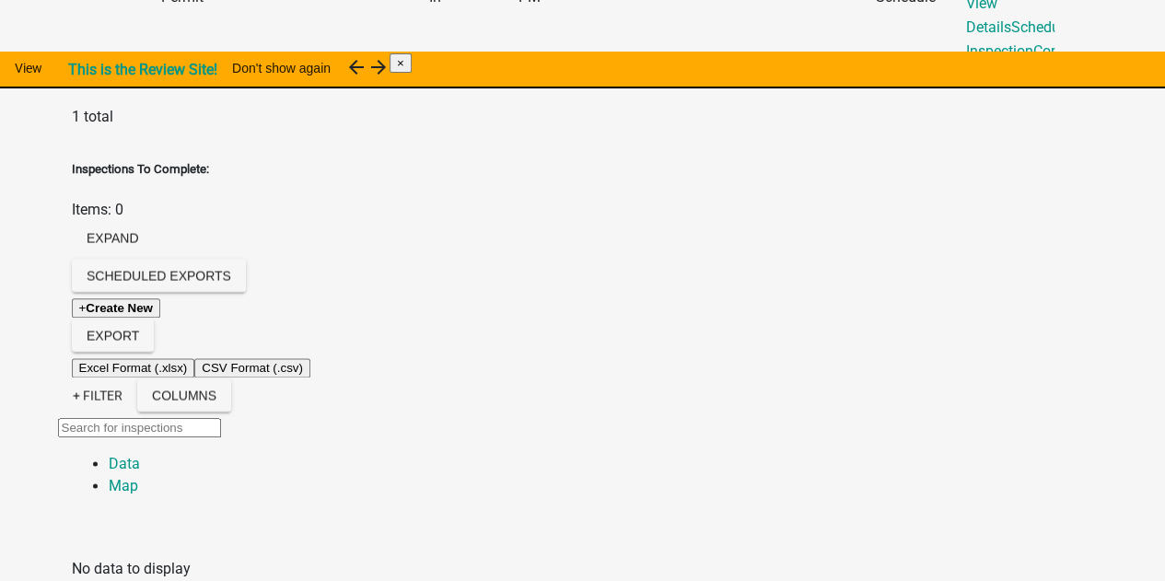
scroll to position [4293, 0]
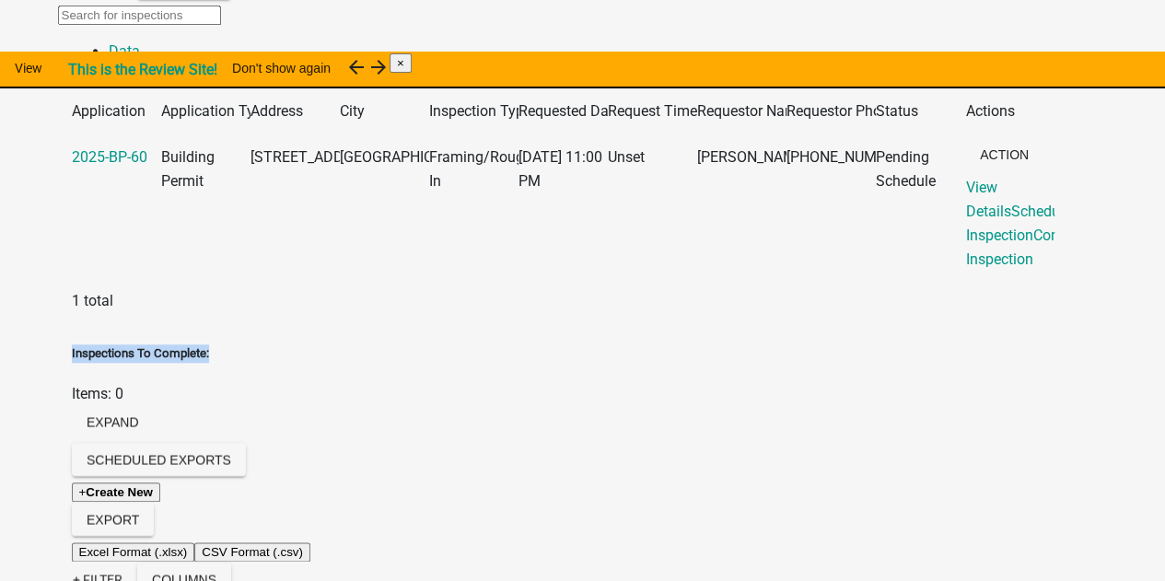
drag, startPoint x: 309, startPoint y: 213, endPoint x: 85, endPoint y: 220, distance: 224.8
click at [85, 344] on div "Inspections To Complete: Items: 0 expand" at bounding box center [583, 393] width 1022 height 99
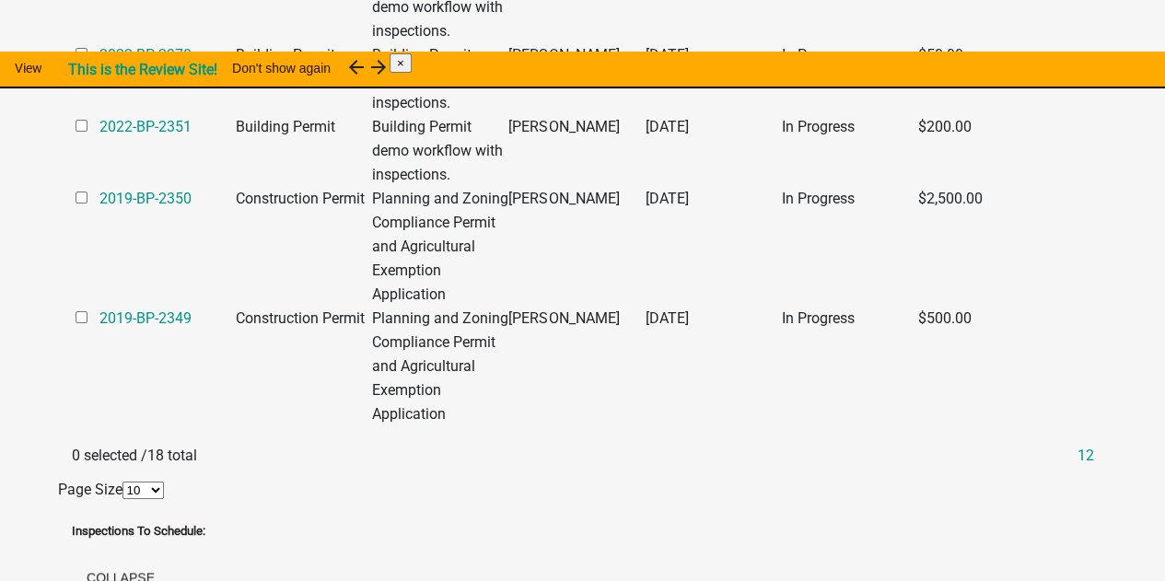
scroll to position [3648, 0]
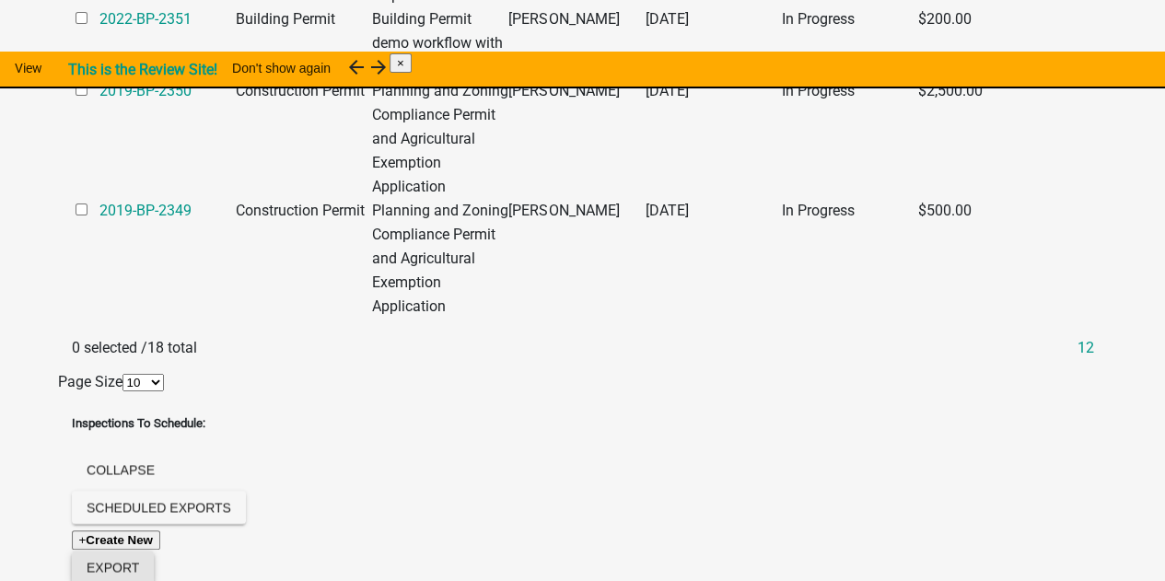
click at [154, 551] on button "Export" at bounding box center [113, 567] width 82 height 33
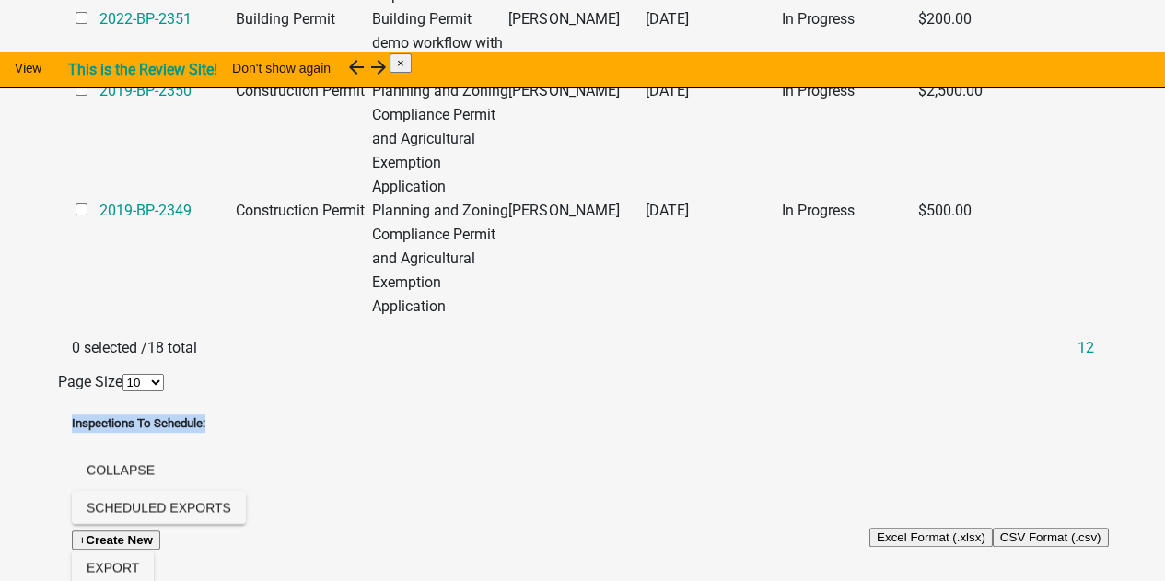
drag, startPoint x: 300, startPoint y: 284, endPoint x: 83, endPoint y: 291, distance: 217.4
click at [81, 414] on div "Inspections To Schedule: collapse" at bounding box center [583, 452] width 1022 height 76
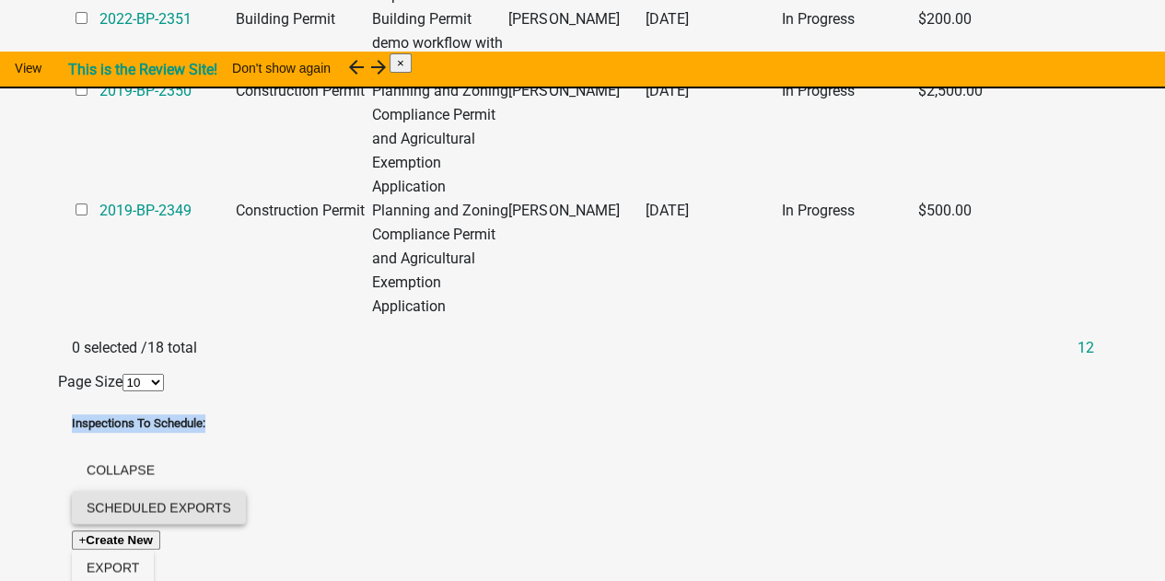
click at [246, 491] on button "Scheduled Exports" at bounding box center [159, 507] width 174 height 33
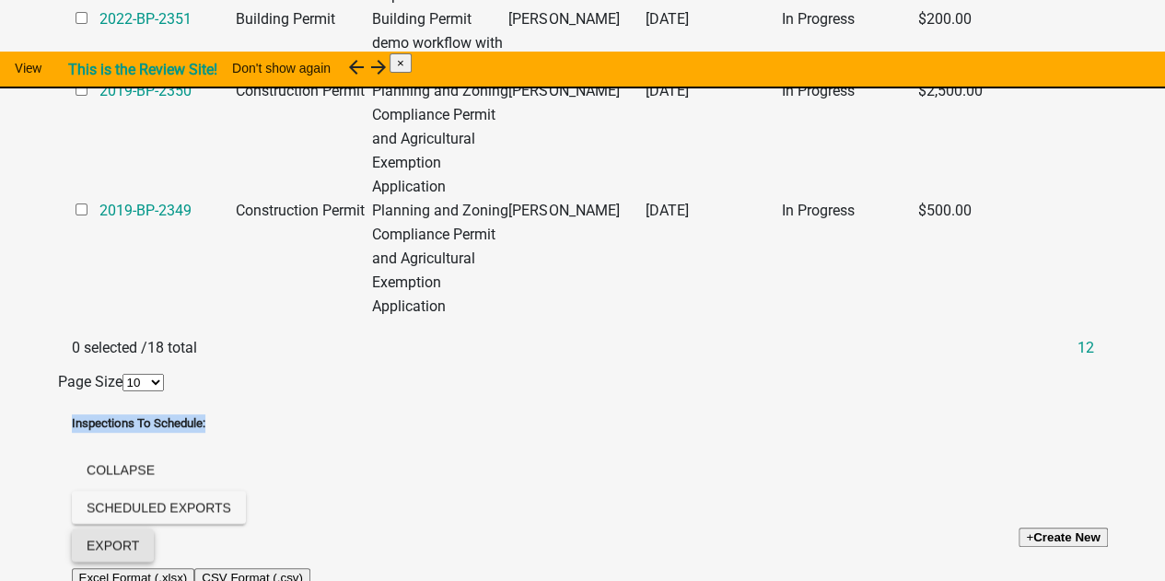
click at [154, 528] on button "Export" at bounding box center [113, 544] width 82 height 33
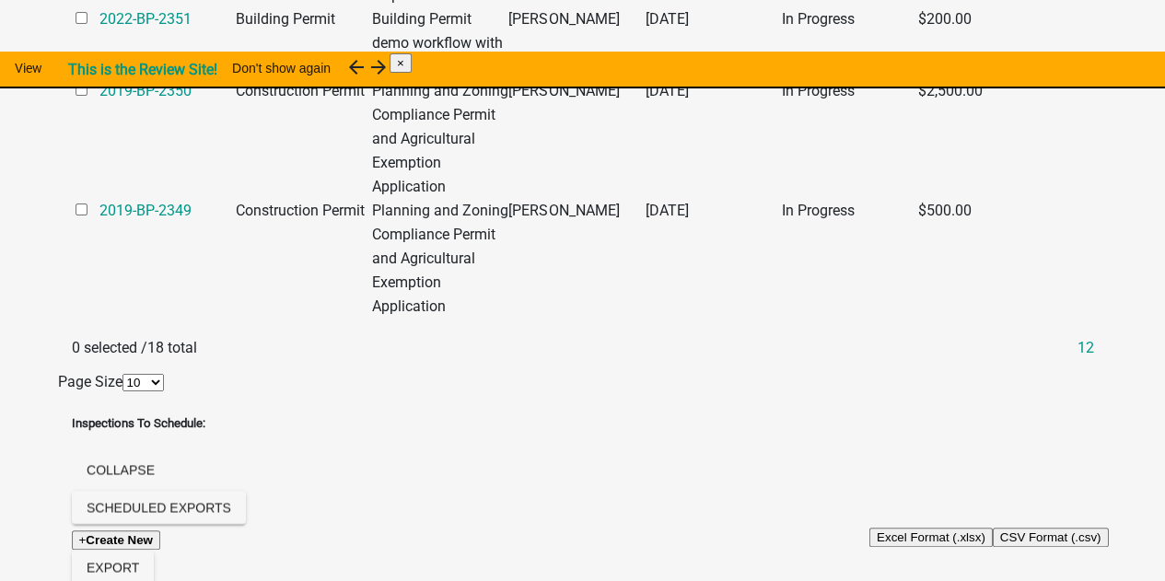
click at [607, 491] on div "Scheduled Exports + Create New Export Excel Format (.xlsx) CSV Format (.csv)" at bounding box center [583, 540] width 1050 height 98
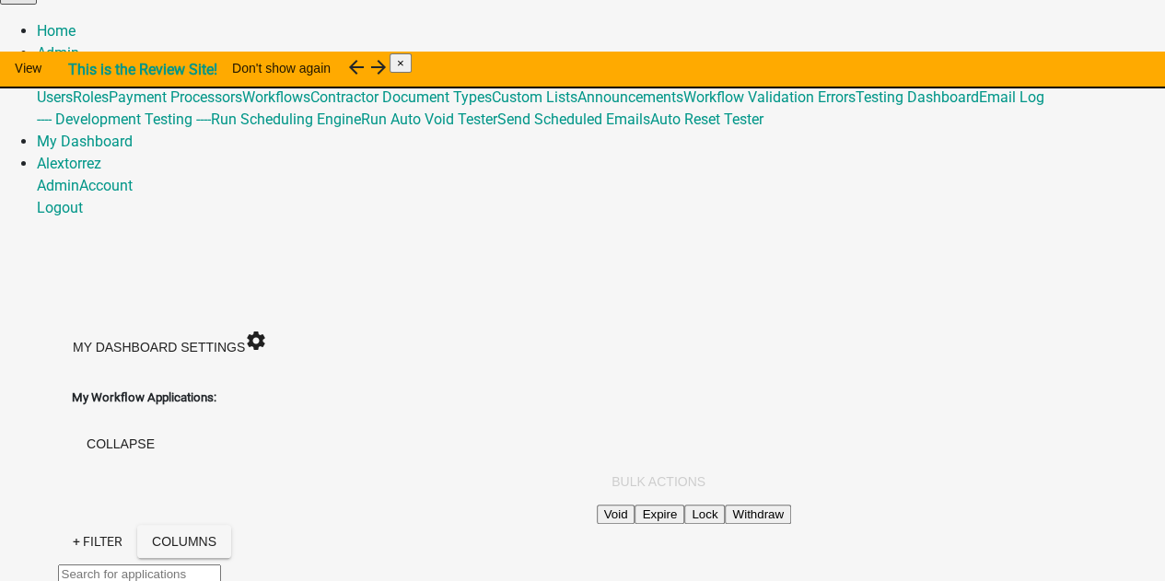
scroll to position [0, 0]
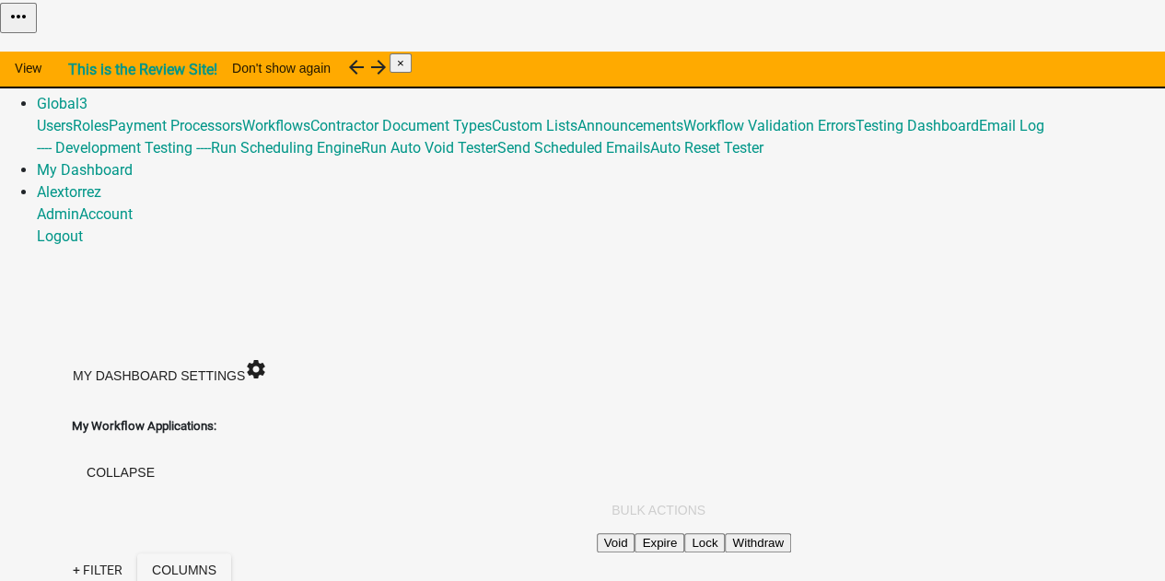
click at [75, 51] on link "Home" at bounding box center [56, 59] width 39 height 17
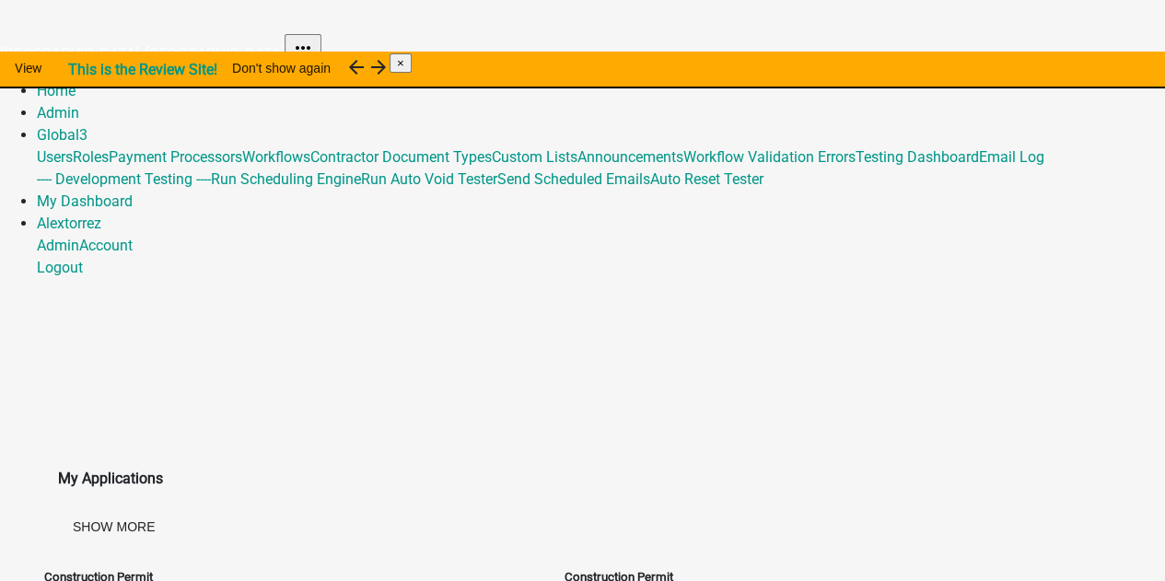
click at [0, 28] on img at bounding box center [0, 14] width 0 height 28
